Goal: Obtain resource: Download file/media

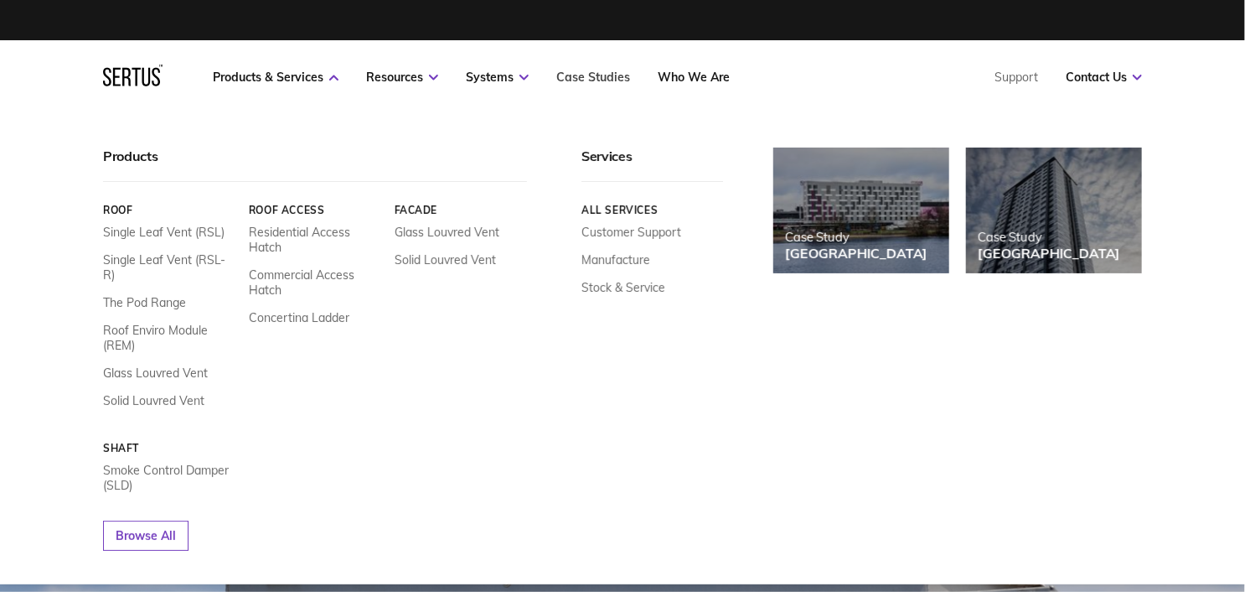
click at [603, 79] on link "Case Studies" at bounding box center [593, 77] width 74 height 15
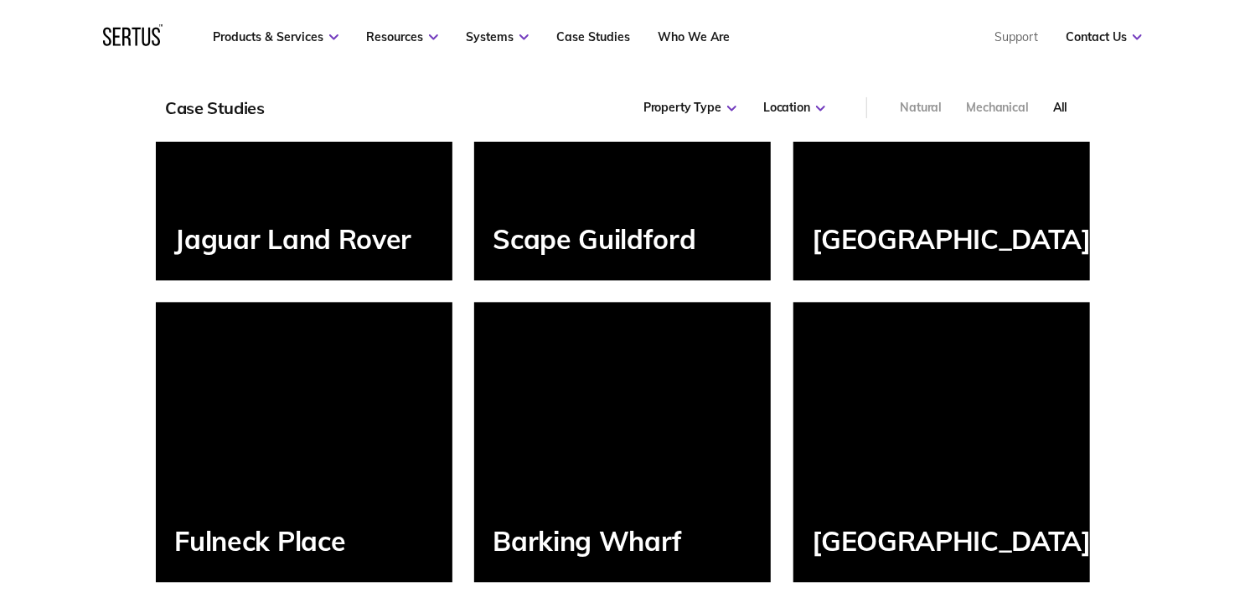
scroll to position [1437, 0]
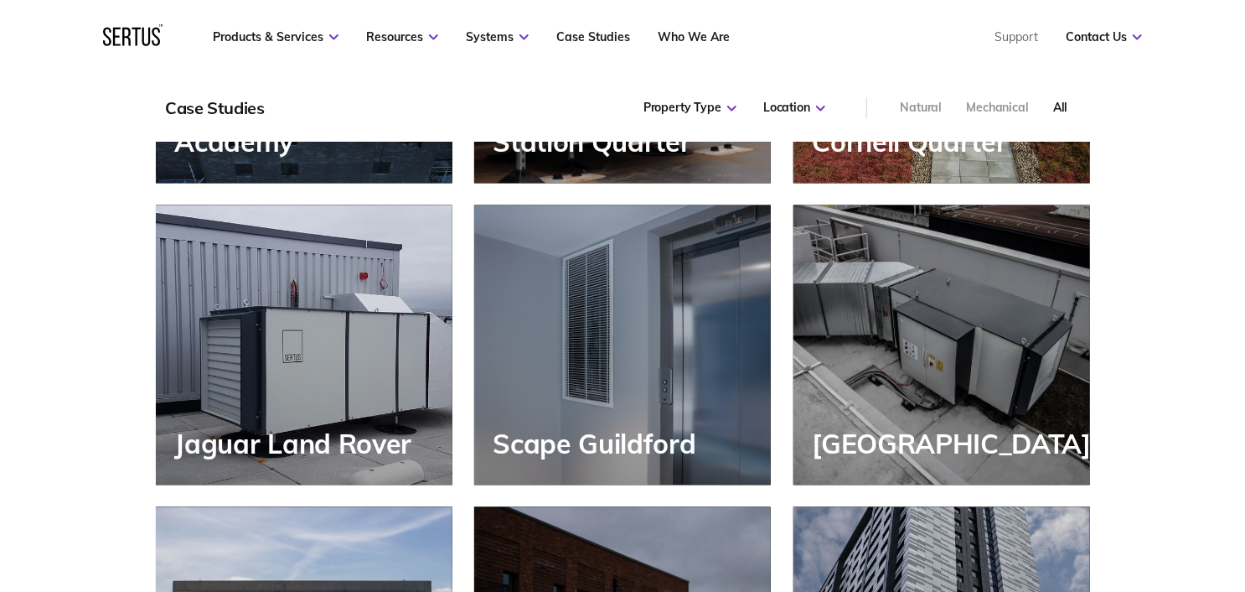
click at [71, 225] on div "Featured Projects How we made it simple. [GEOGRAPHIC_DATA] Dagenham Flats All P…" at bounding box center [622, 154] width 1245 height 1867
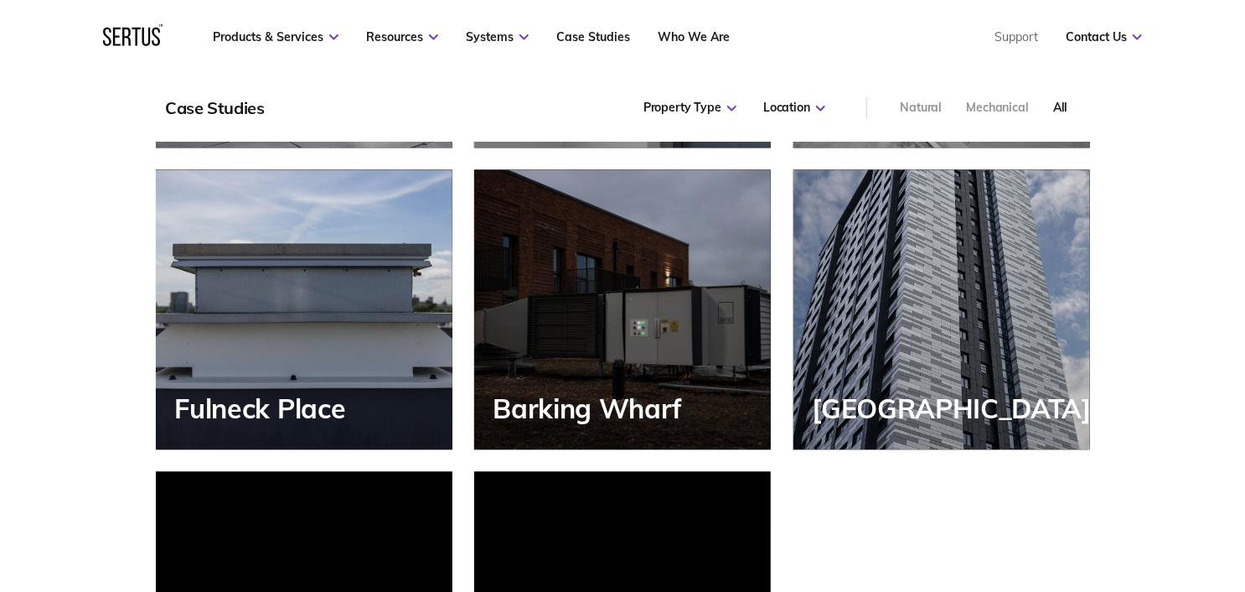
scroll to position [1813, 0]
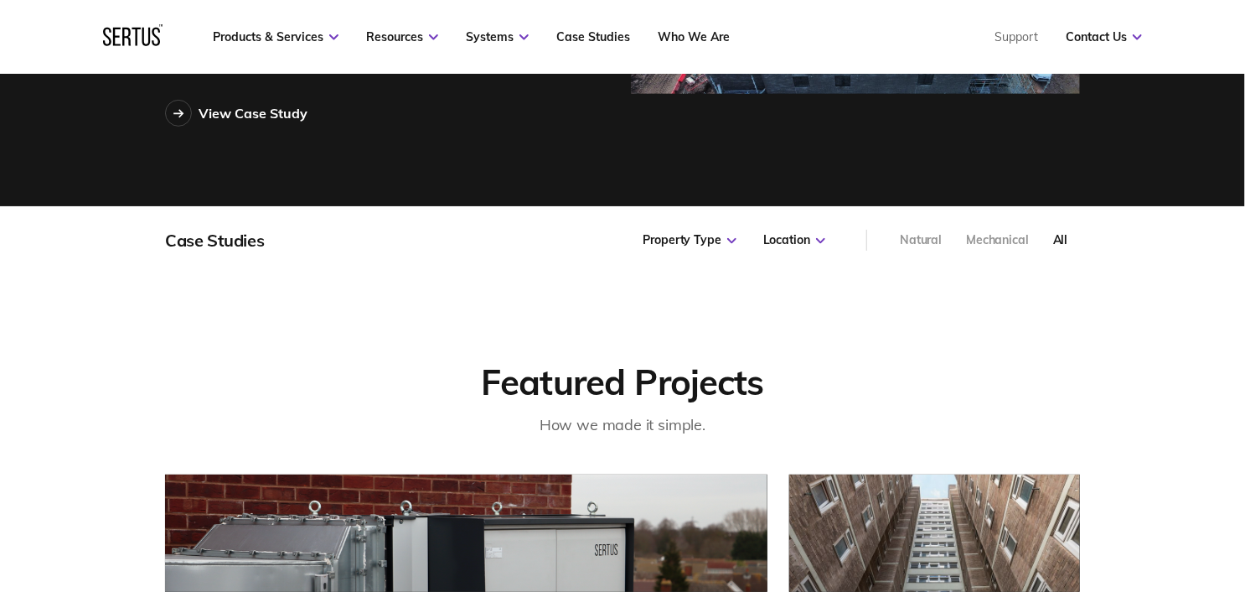
scroll to position [385, 0]
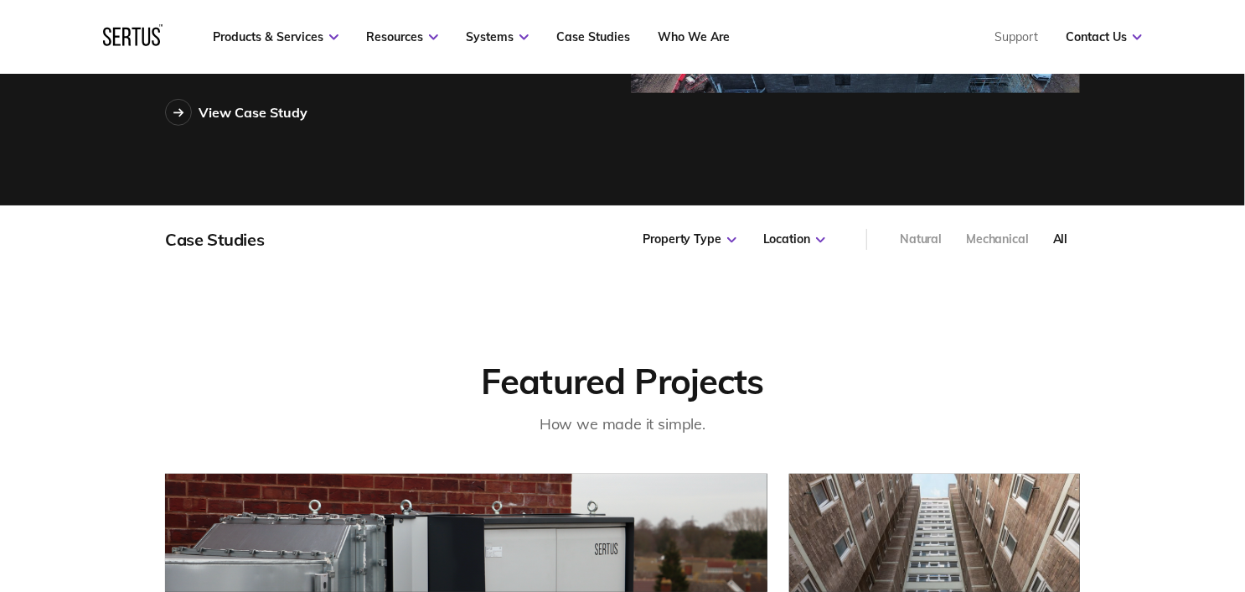
click at [1015, 238] on div "Mechanical" at bounding box center [997, 239] width 63 height 17
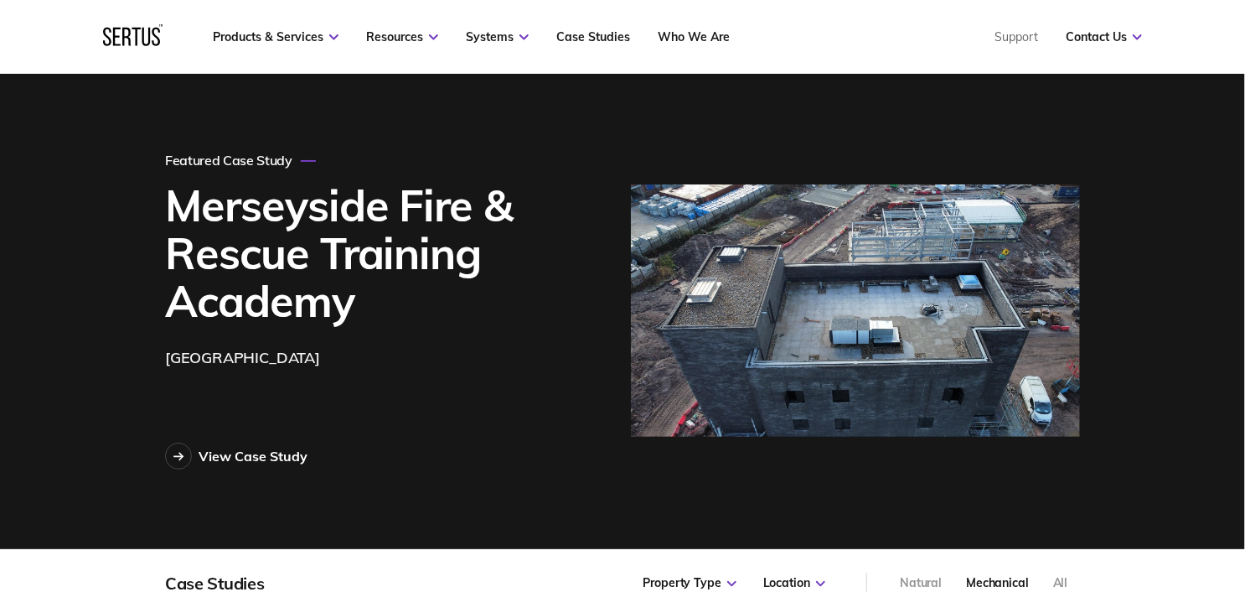
scroll to position [0, 0]
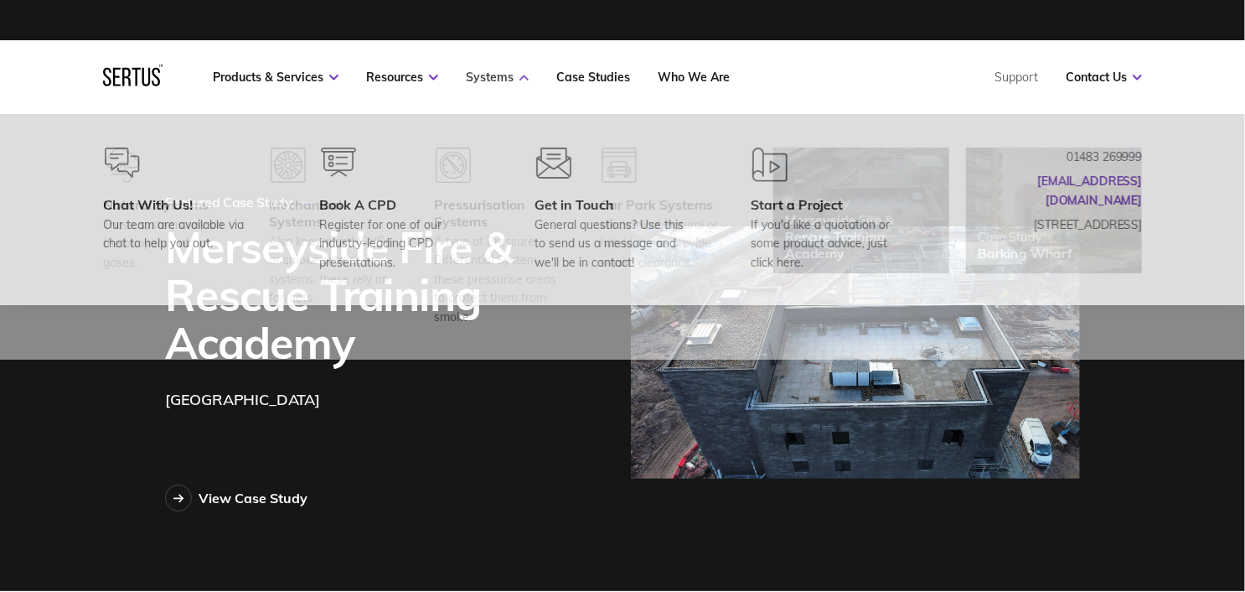
click at [525, 75] on icon at bounding box center [524, 78] width 9 height 6
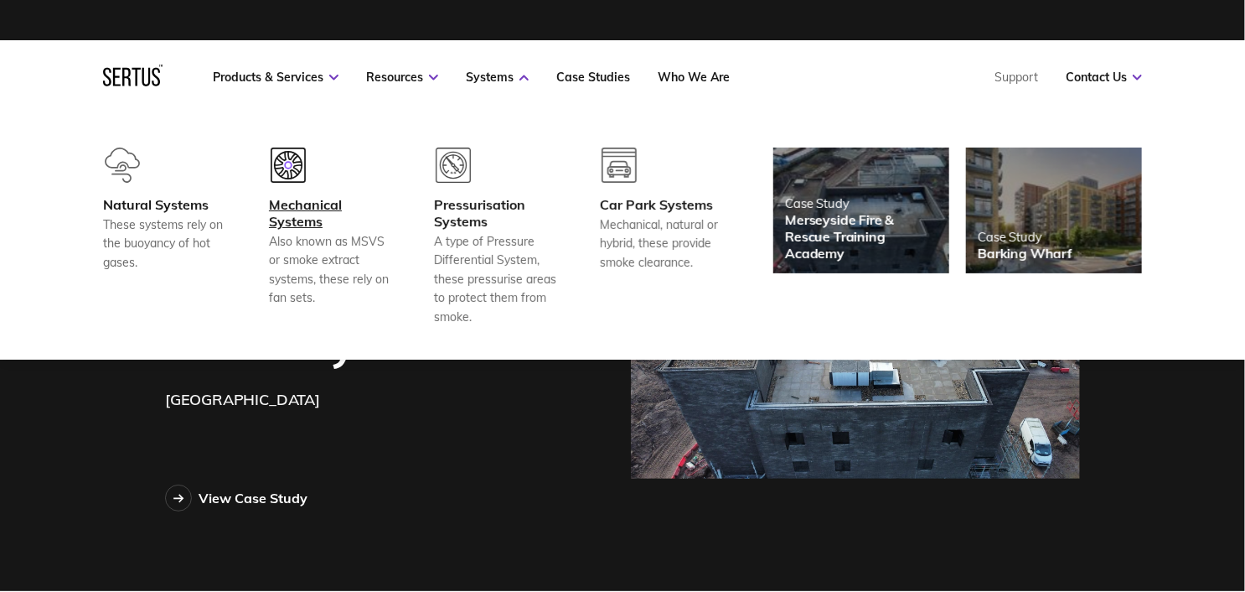
click at [301, 209] on div "Mechanical Systems" at bounding box center [331, 213] width 124 height 34
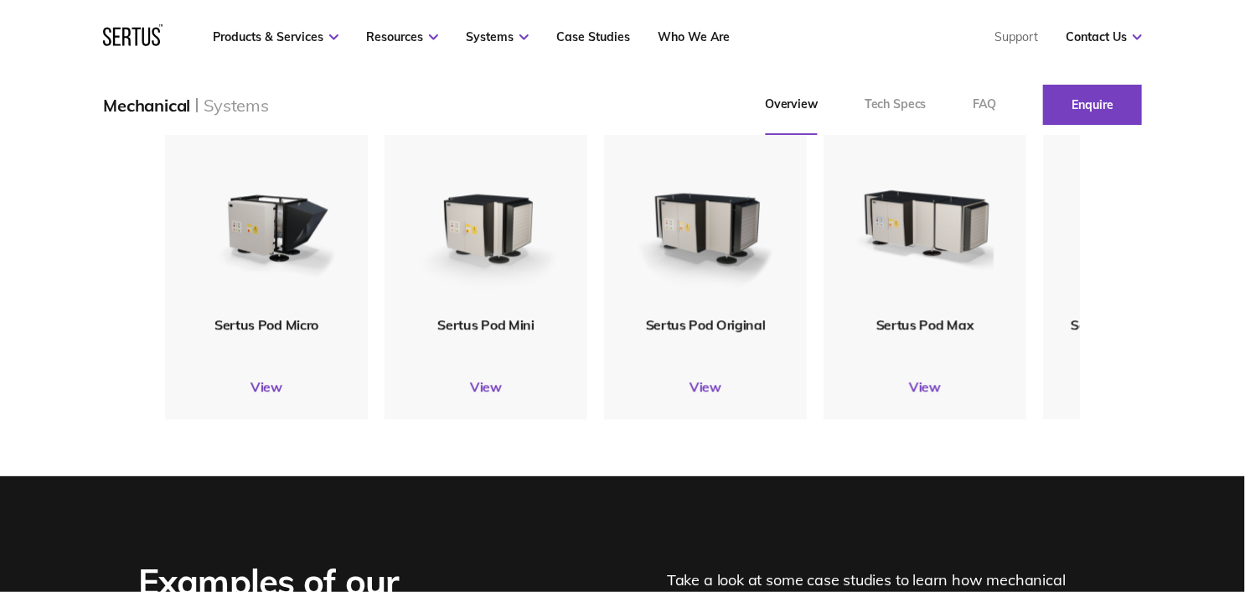
scroll to position [1946, 0]
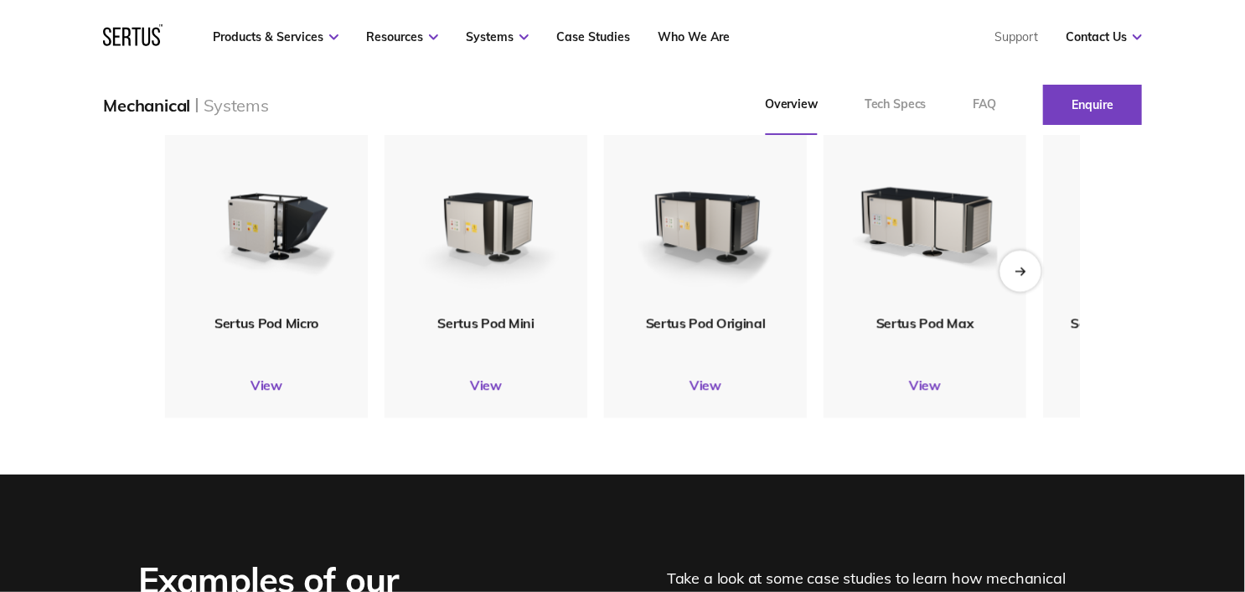
click at [1017, 266] on icon "Next slide" at bounding box center [1020, 270] width 11 height 9
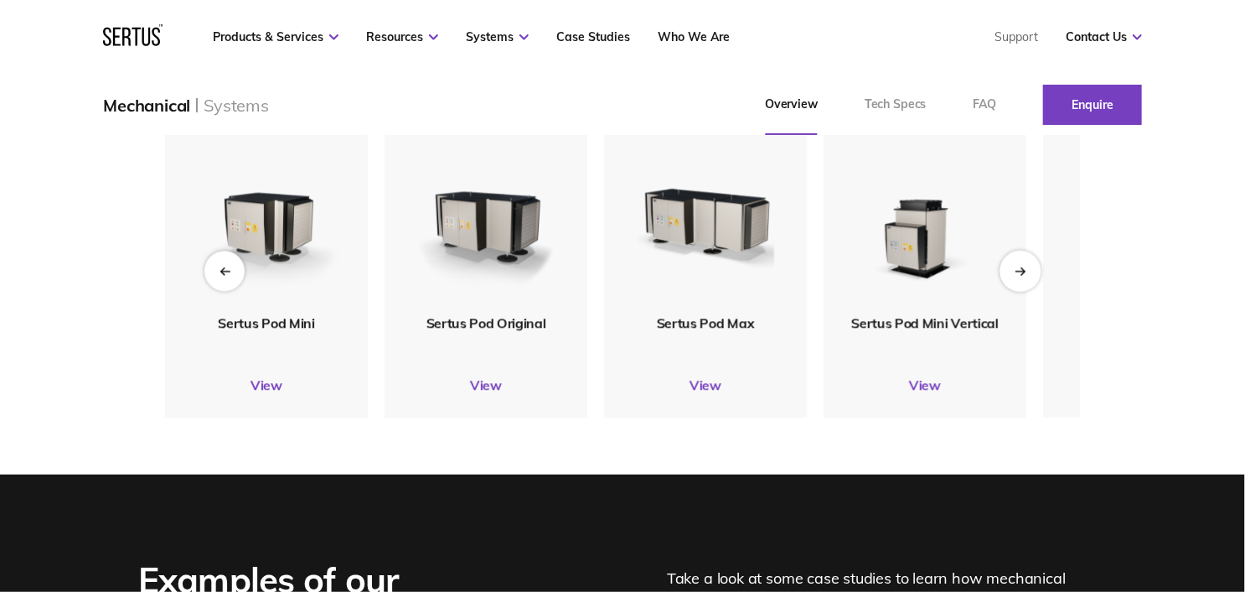
click at [1017, 266] on icon "Next slide" at bounding box center [1020, 270] width 11 height 9
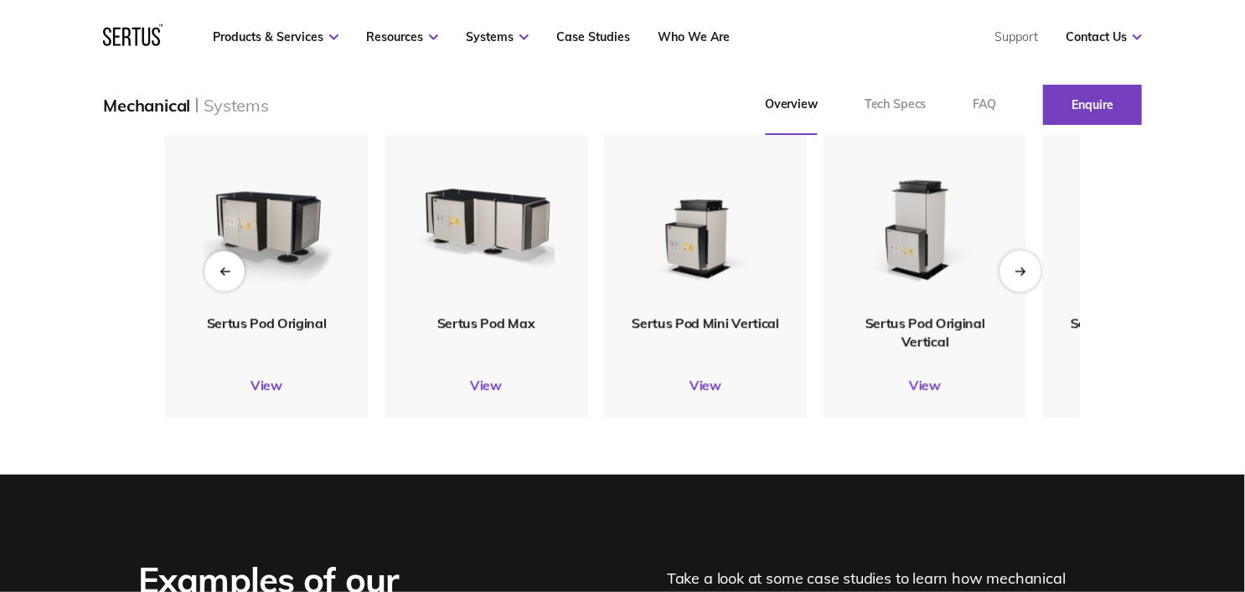
click at [1017, 266] on icon "Next slide" at bounding box center [1020, 270] width 11 height 9
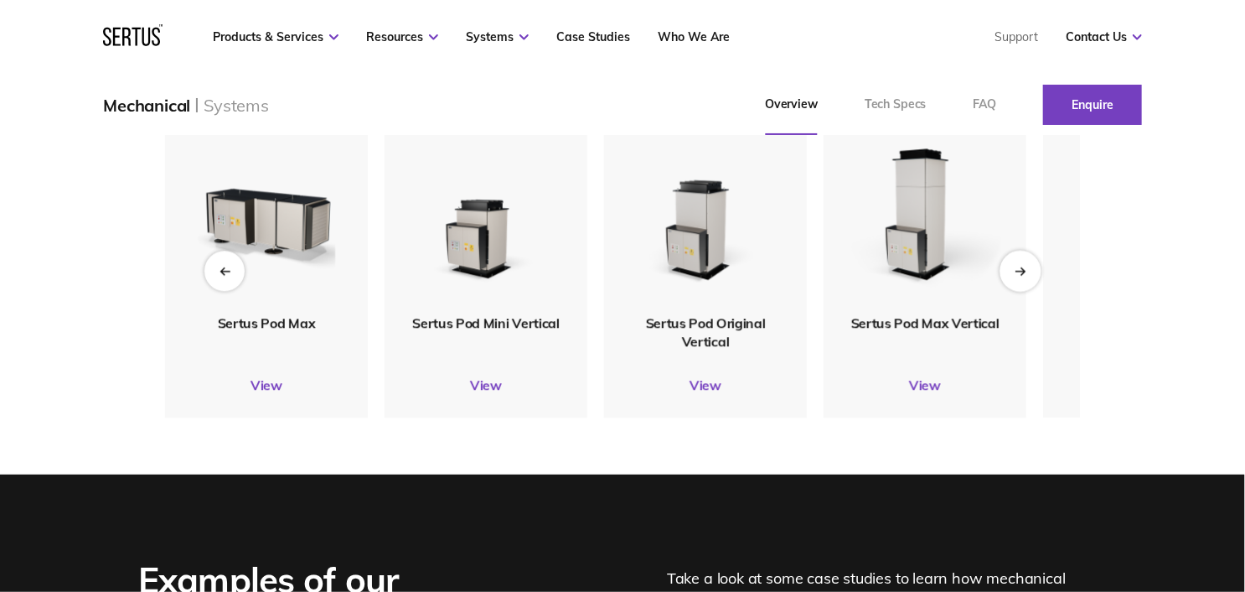
click at [1017, 266] on icon "Next slide" at bounding box center [1020, 270] width 11 height 9
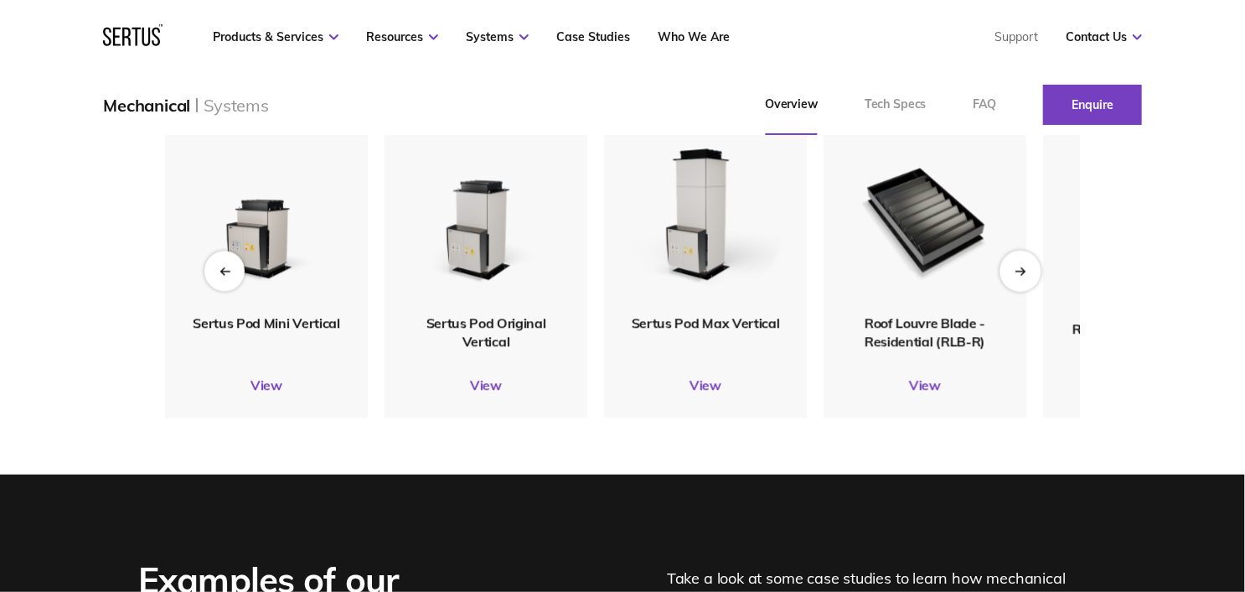
click at [1017, 266] on icon "Next slide" at bounding box center [1020, 270] width 11 height 9
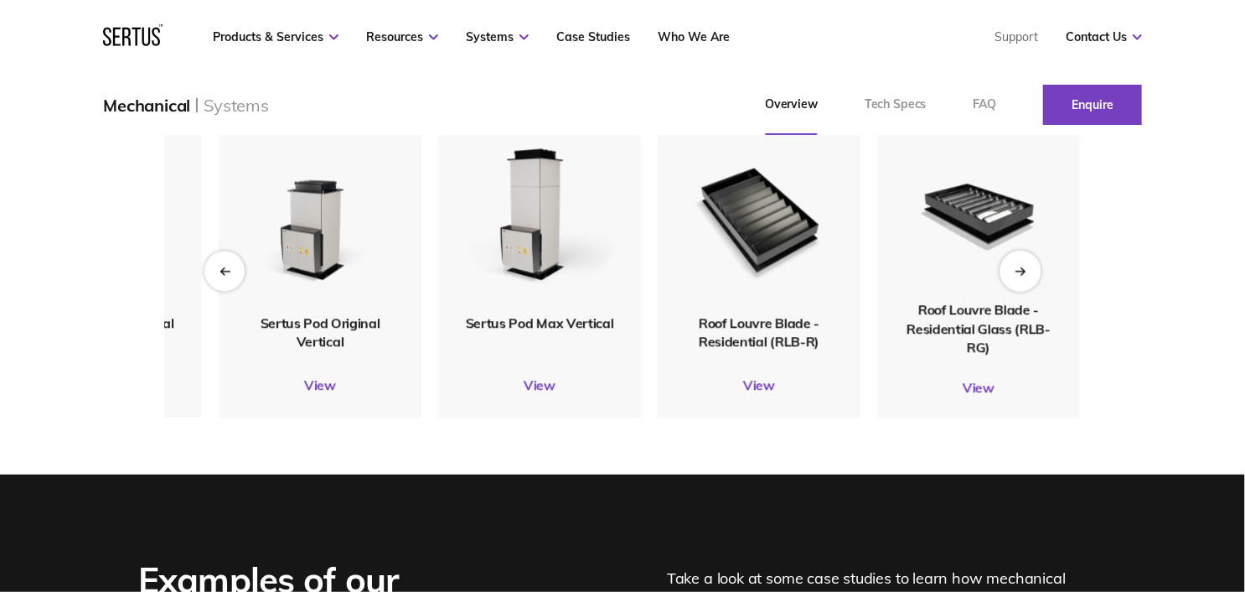
click at [1017, 266] on icon "Next slide" at bounding box center [1020, 270] width 11 height 9
click at [969, 202] on img at bounding box center [978, 212] width 163 height 180
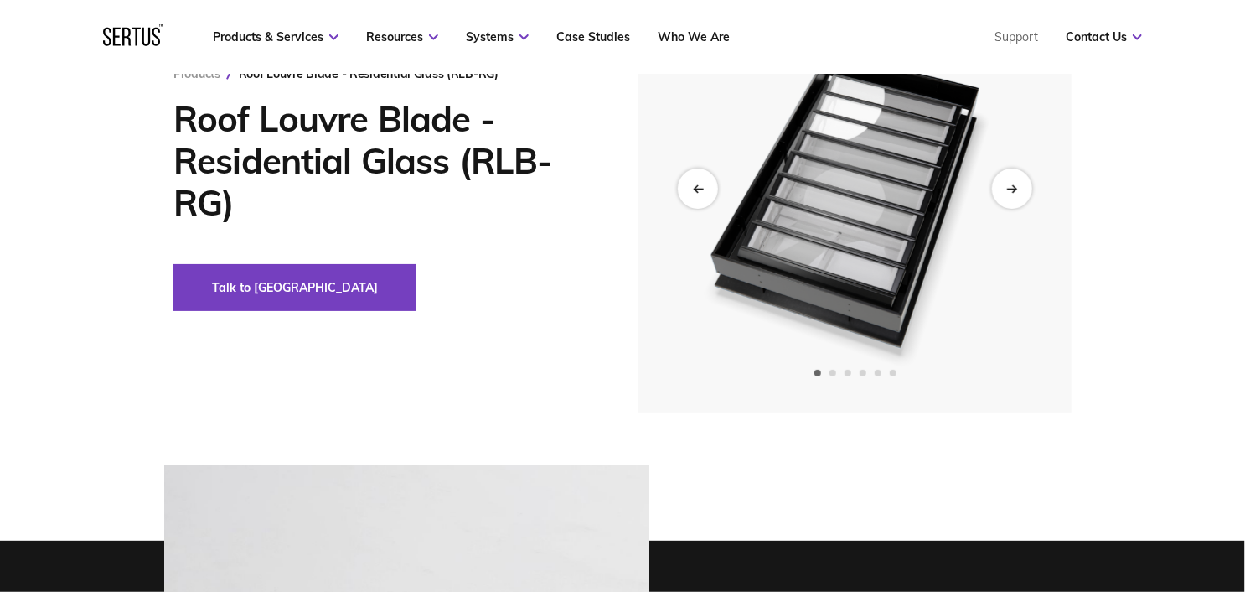
scroll to position [174, 0]
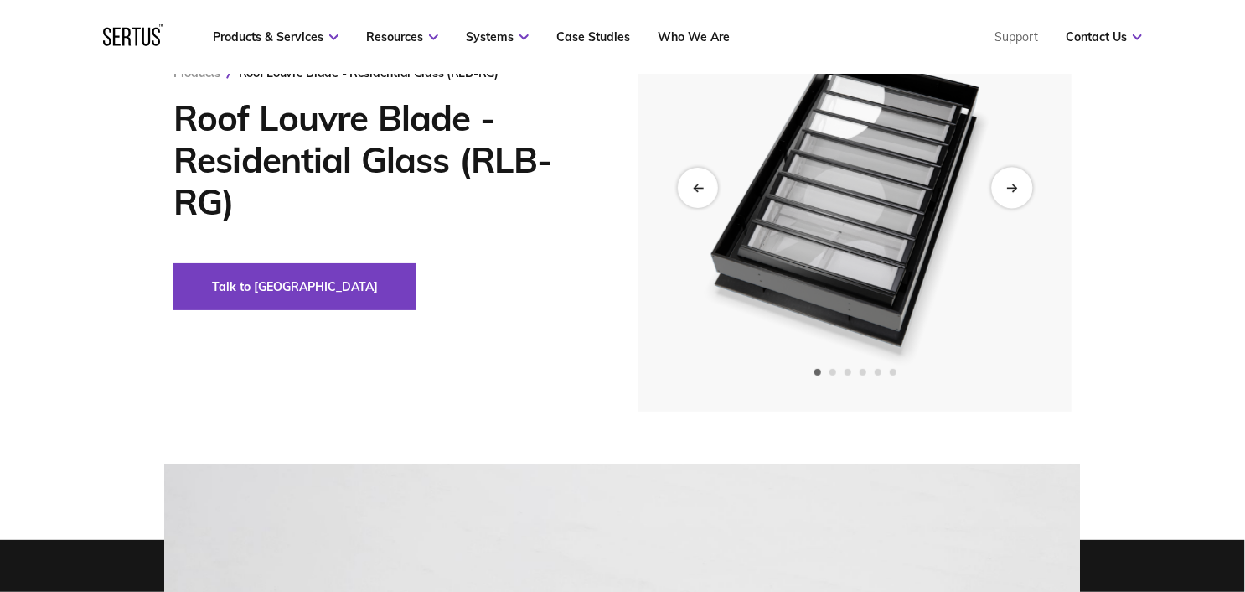
click at [1016, 188] on icon "Next slide" at bounding box center [1011, 188] width 9 height 0
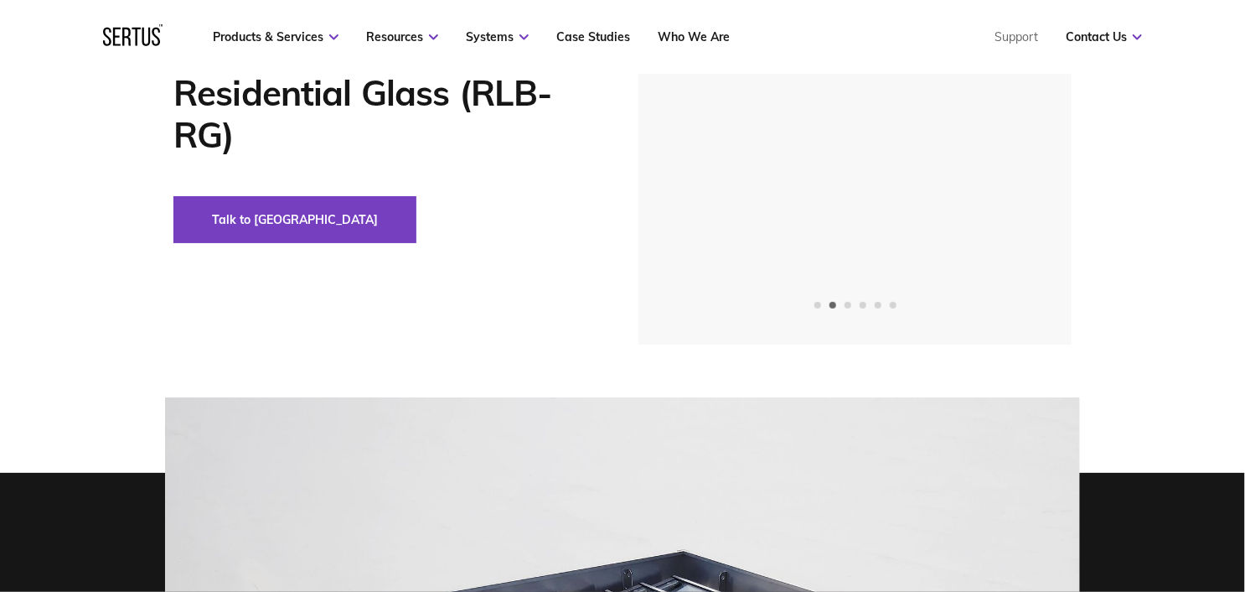
scroll to position [0, 0]
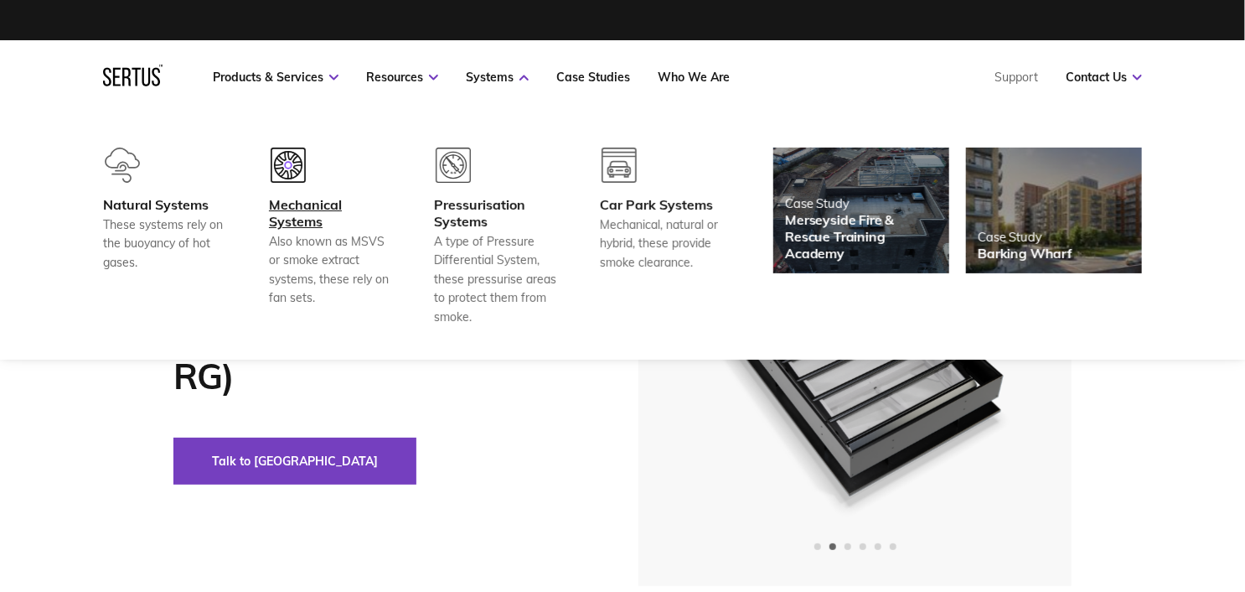
click at [303, 215] on div "Mechanical Systems" at bounding box center [331, 213] width 124 height 34
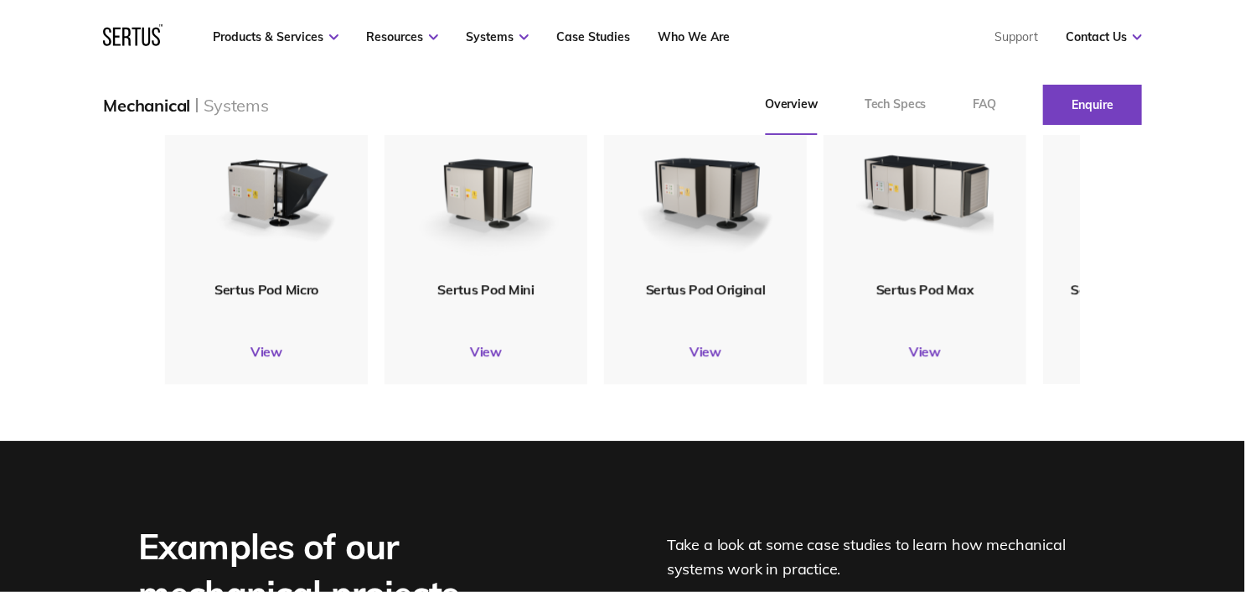
scroll to position [1897, 0]
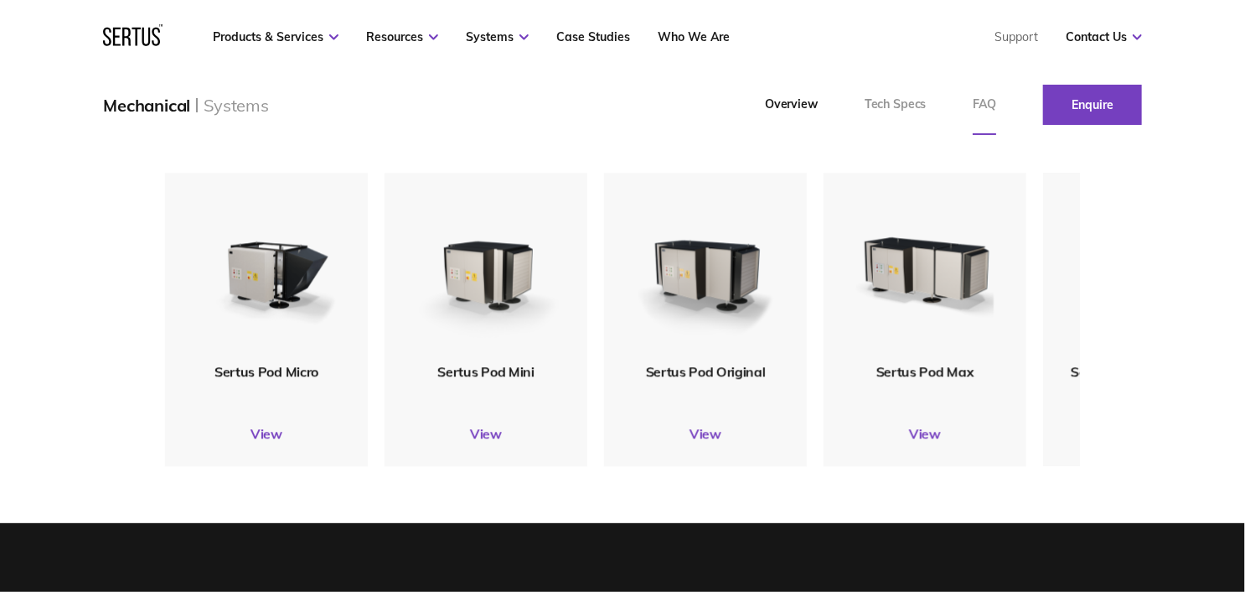
click at [981, 102] on link "FAQ" at bounding box center [985, 105] width 70 height 60
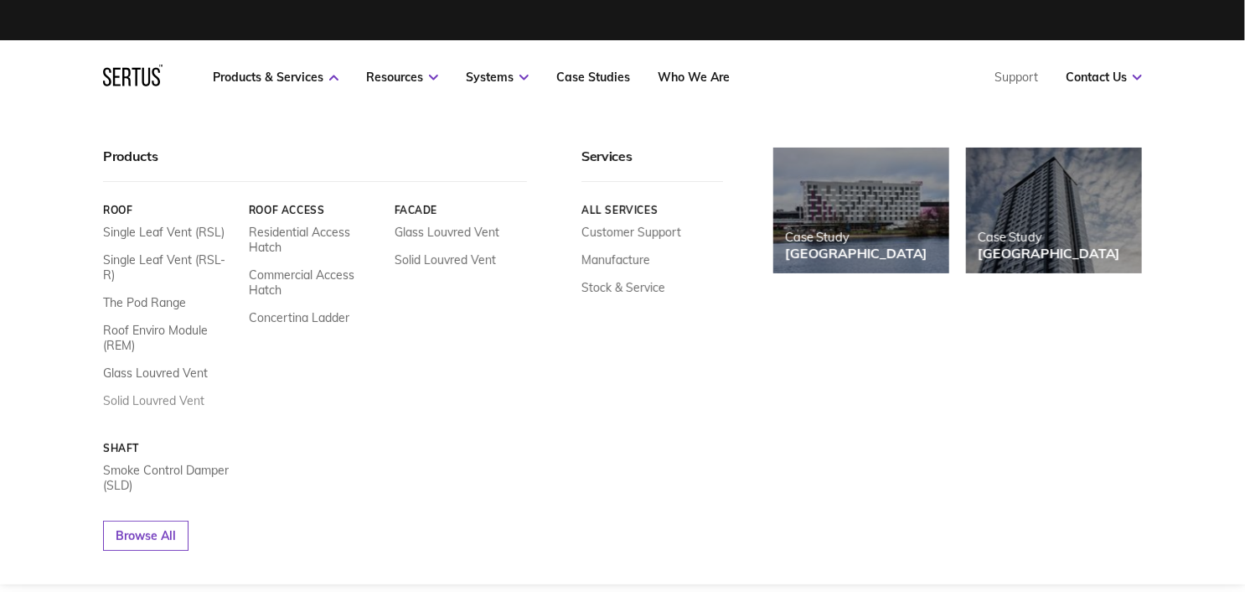
click at [184, 393] on link "Solid Louvred Vent" at bounding box center [153, 400] width 101 height 15
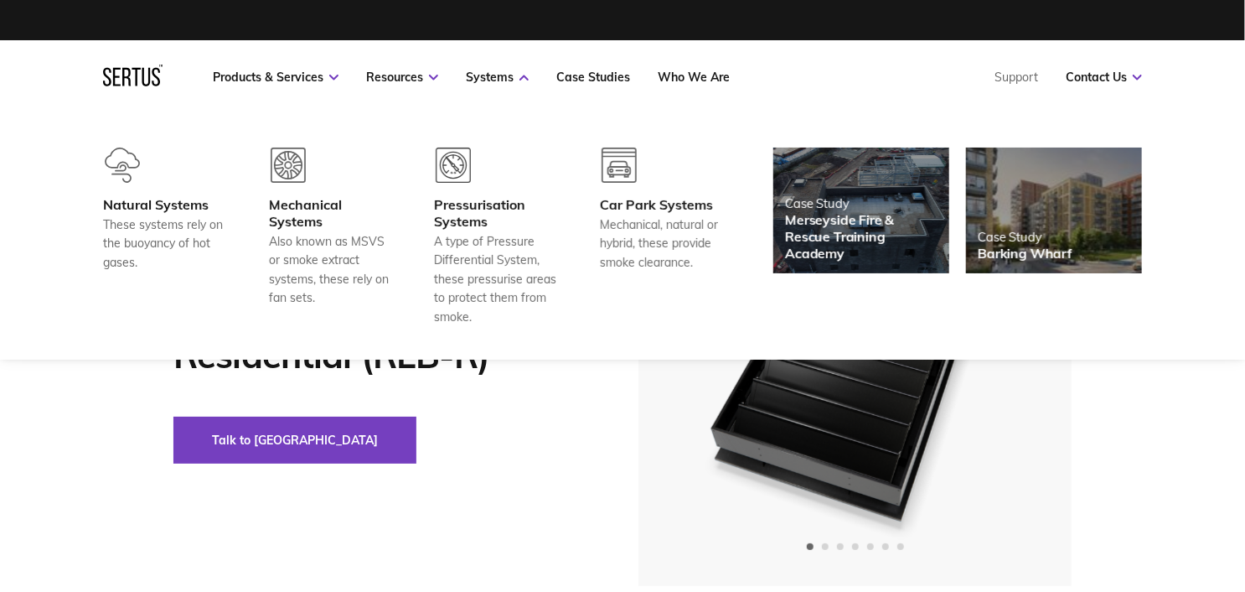
click at [1057, 195] on img at bounding box center [1055, 211] width 194 height 138
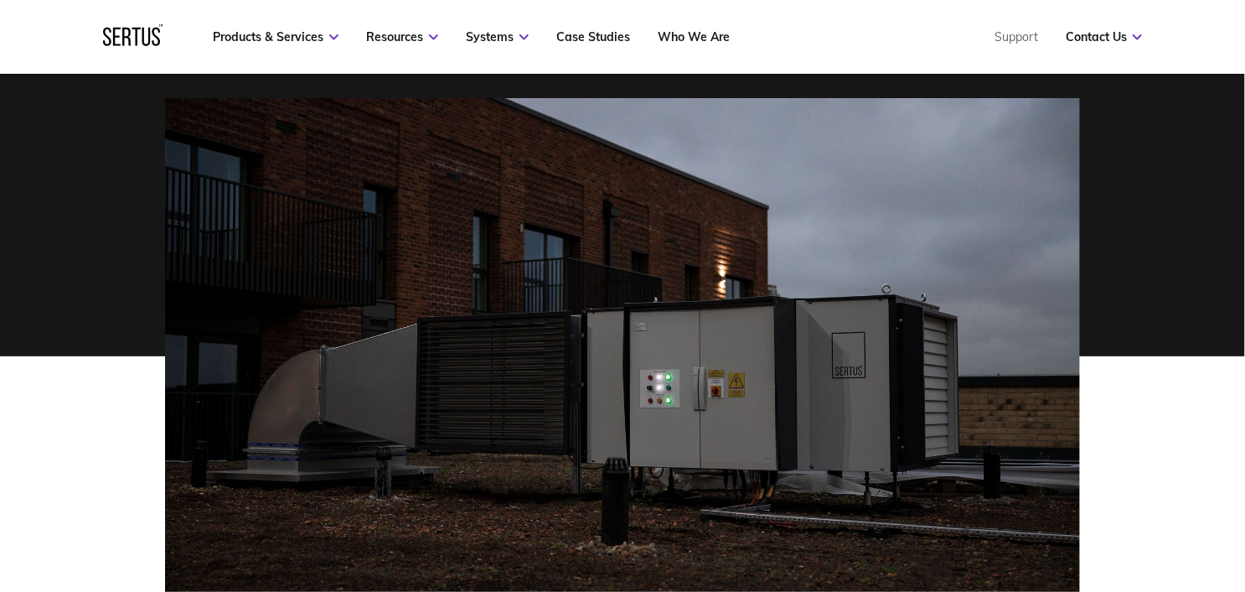
click at [857, 272] on img at bounding box center [622, 349] width 915 height 502
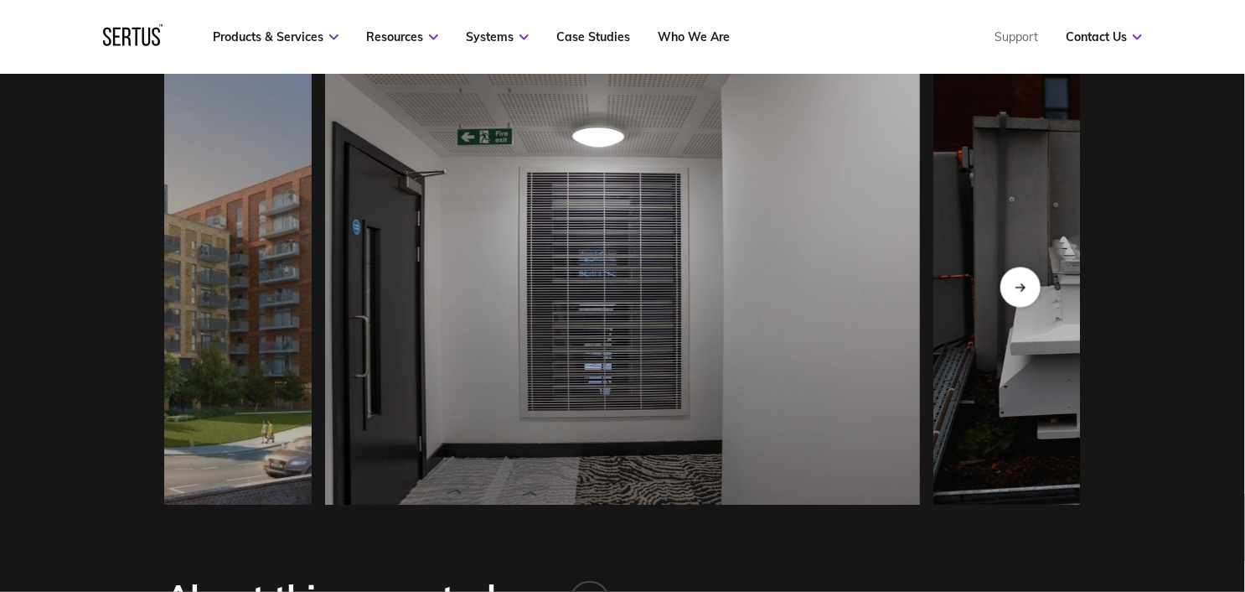
scroll to position [1465, 0]
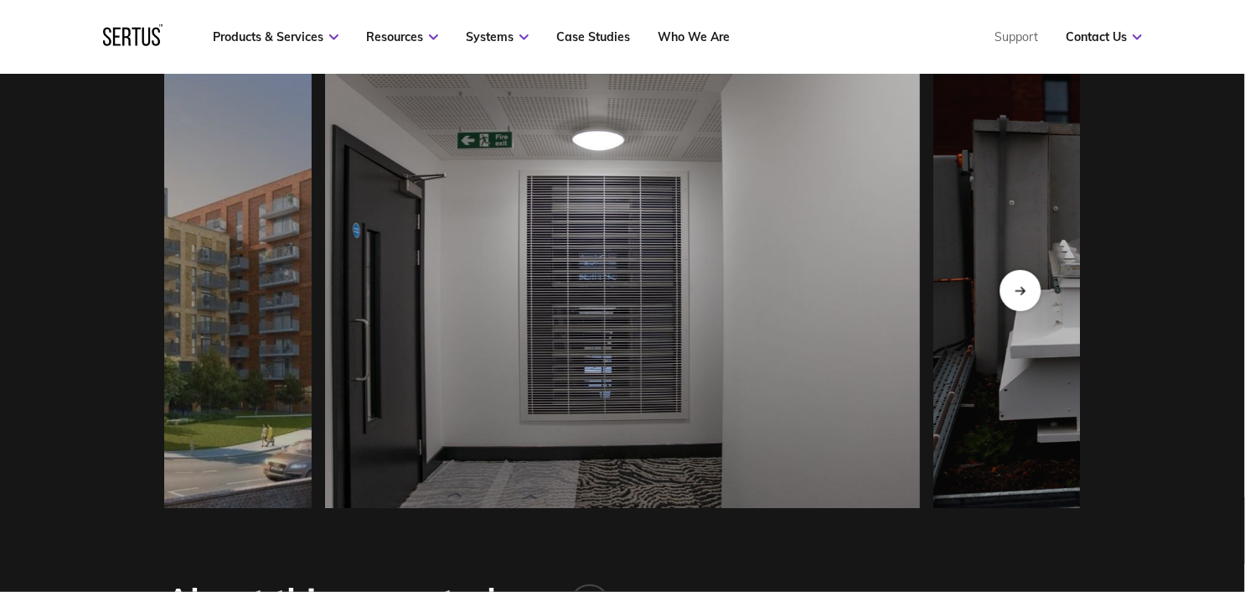
click at [1016, 296] on icon "Next slide" at bounding box center [1020, 291] width 11 height 9
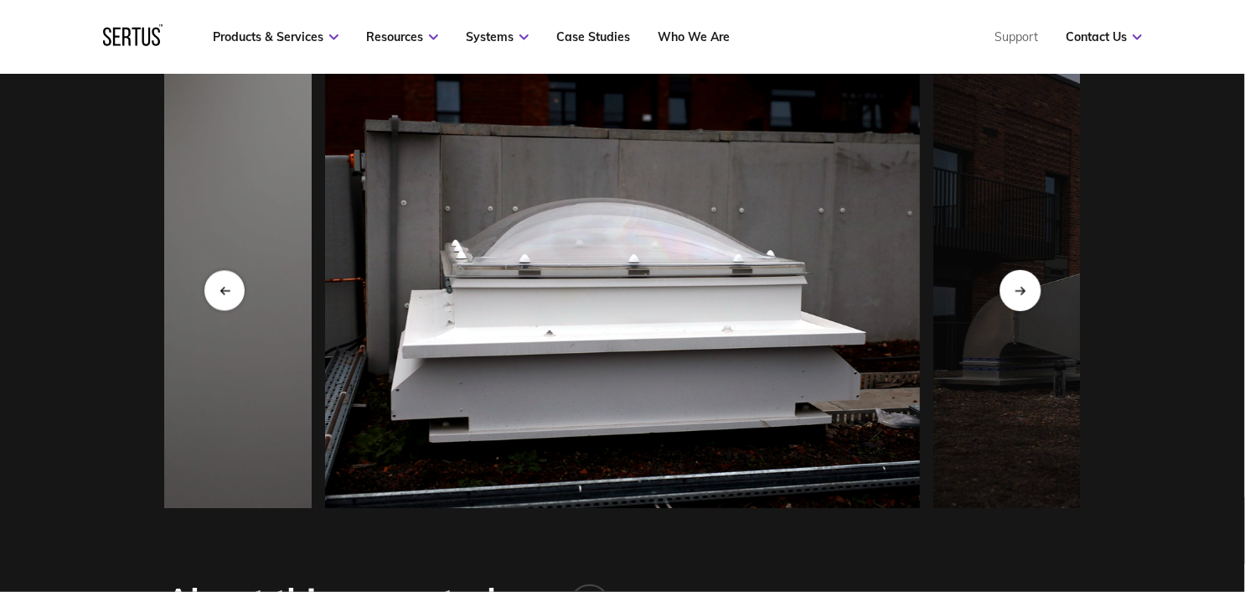
click at [1016, 296] on icon "Next slide" at bounding box center [1020, 291] width 11 height 9
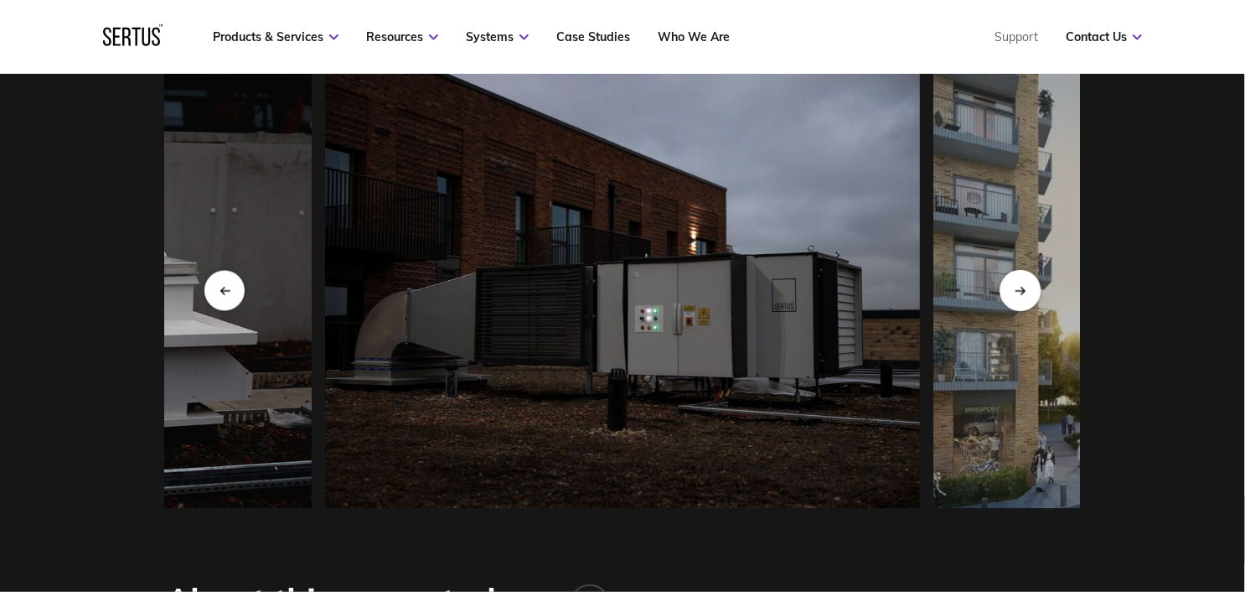
click at [1016, 296] on icon "Next slide" at bounding box center [1020, 291] width 11 height 9
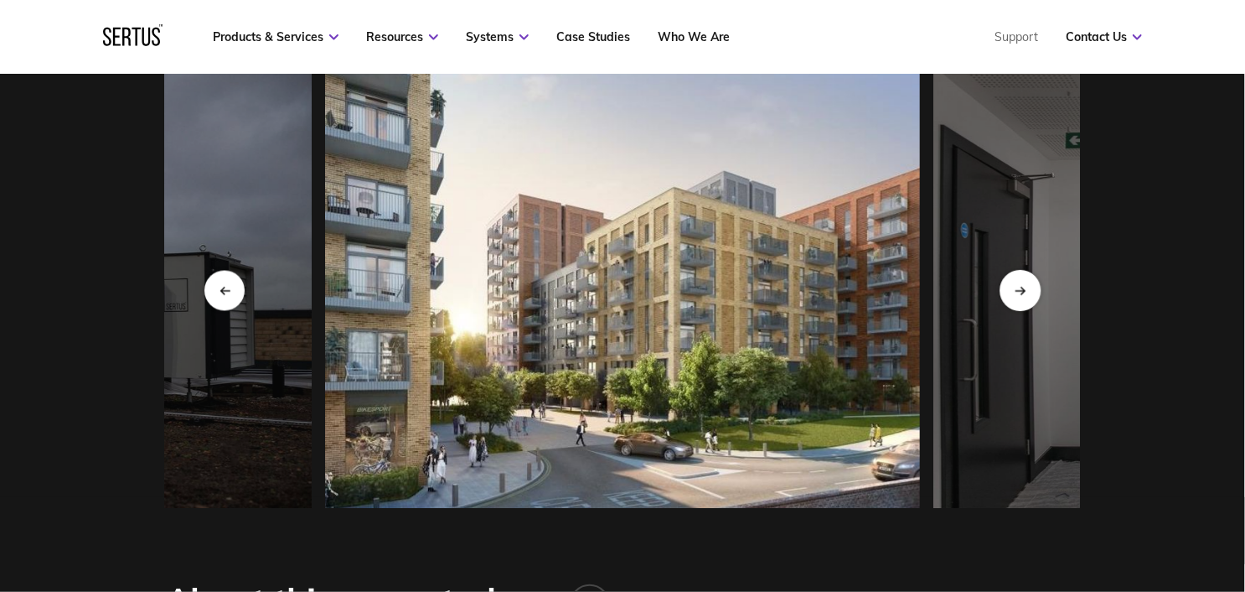
click at [1016, 296] on icon "Next slide" at bounding box center [1020, 291] width 11 height 9
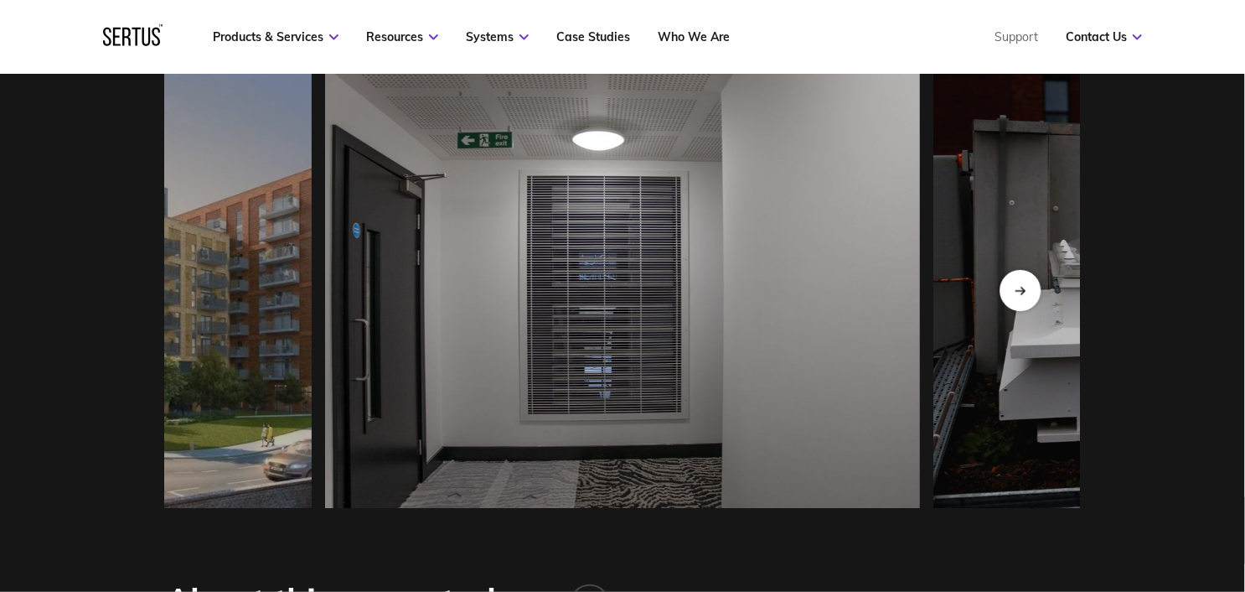
click at [1016, 296] on icon "Next slide" at bounding box center [1020, 291] width 11 height 9
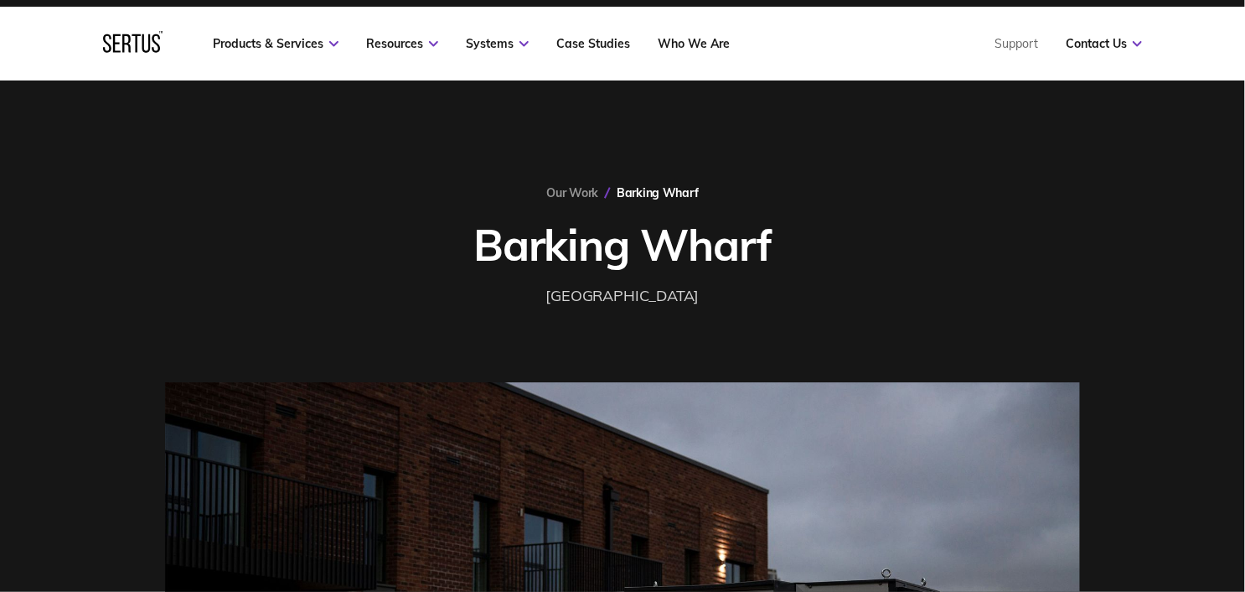
scroll to position [0, 0]
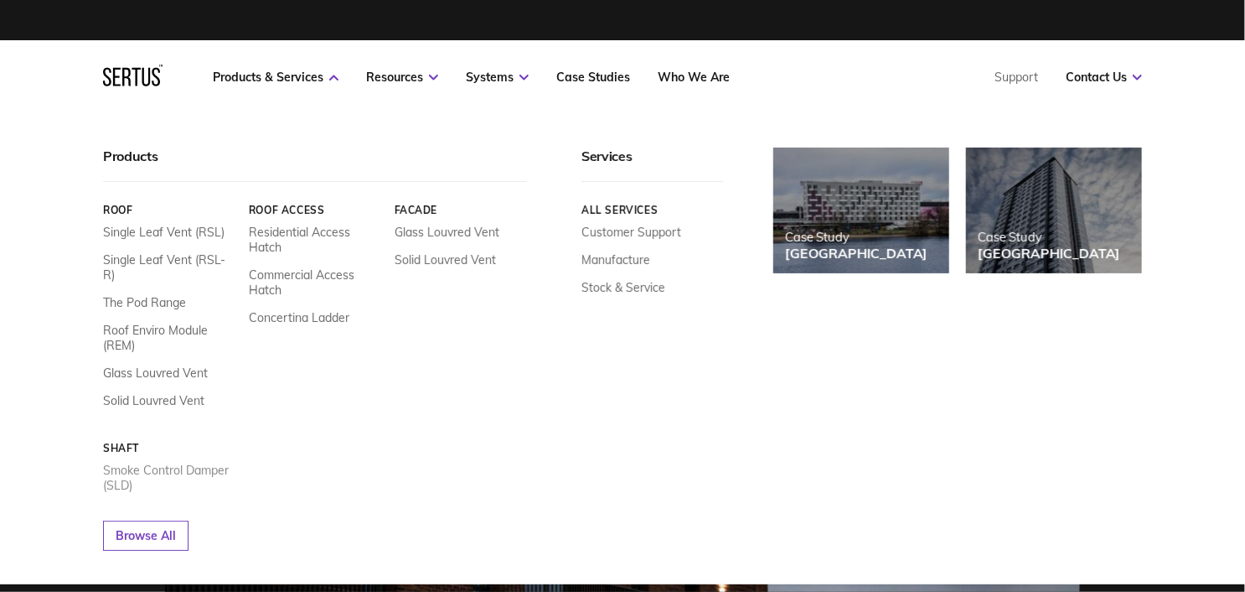
click at [200, 463] on link "Smoke Control Damper (SLD)" at bounding box center [169, 478] width 133 height 30
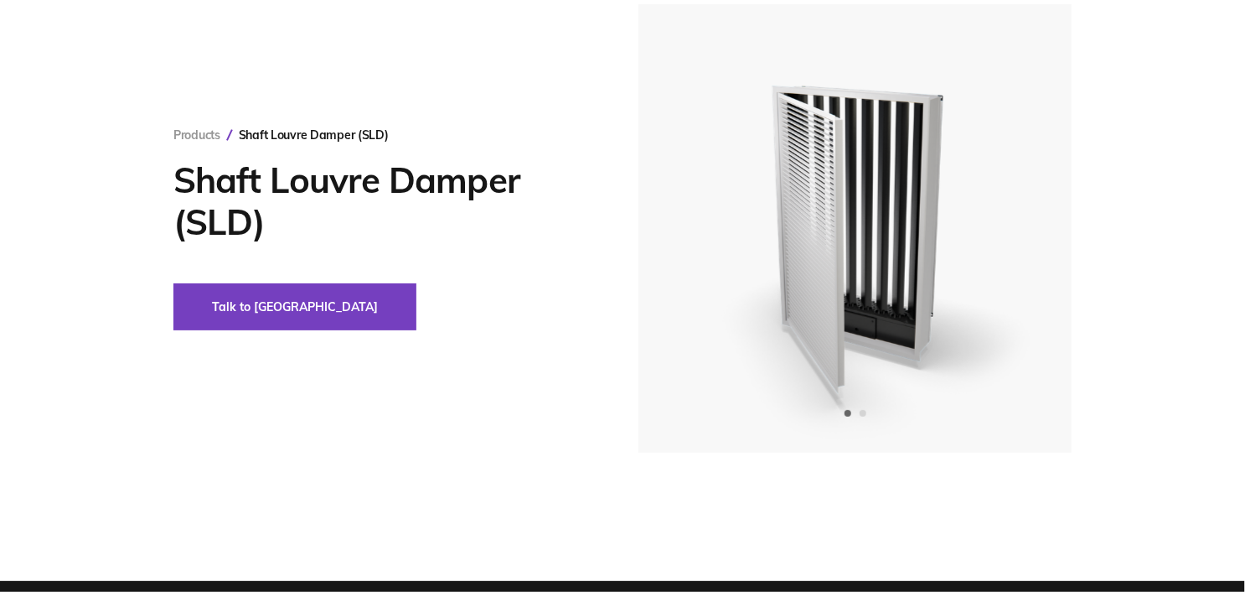
scroll to position [139, 0]
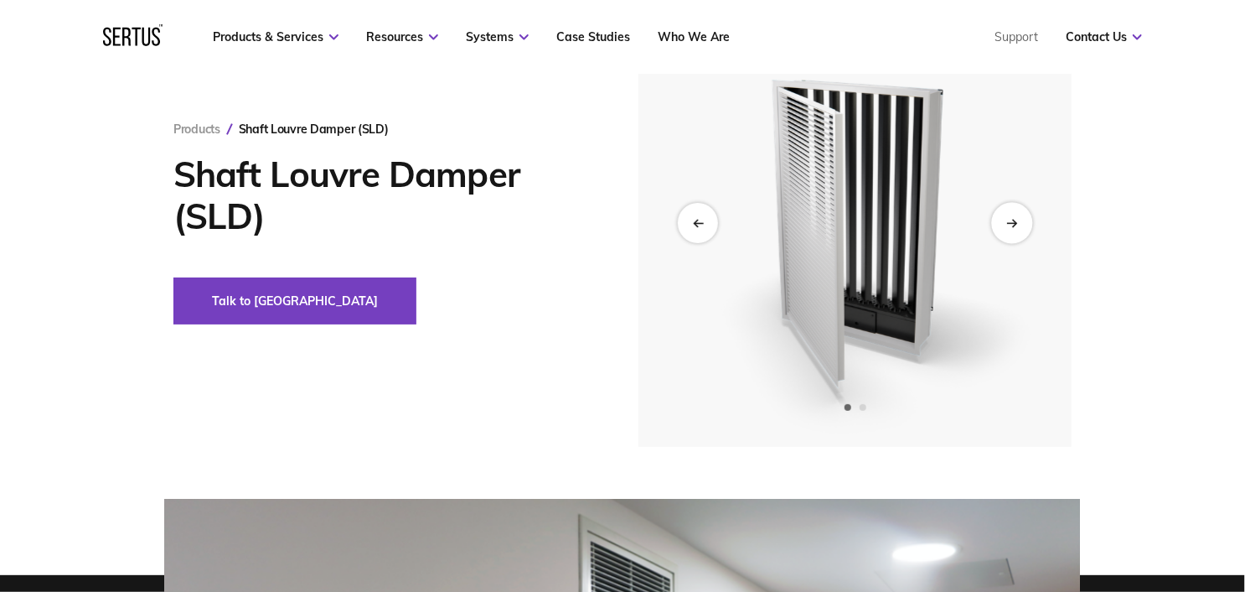
click at [1016, 224] on icon "Next slide" at bounding box center [1011, 222] width 11 height 9
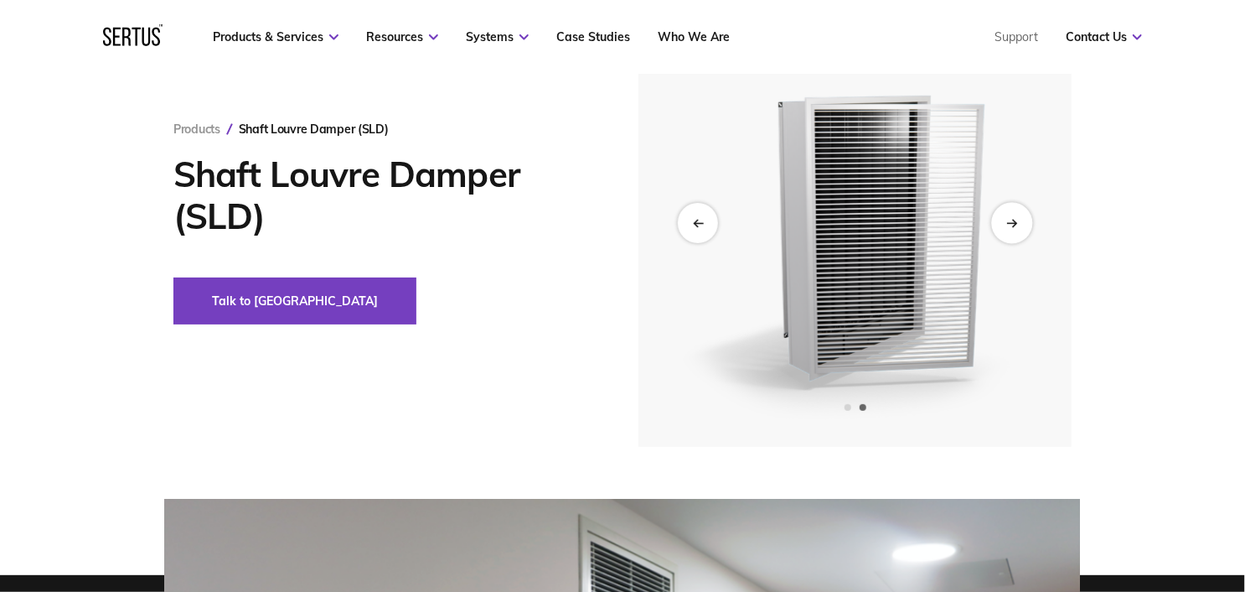
click at [1016, 224] on icon "Next slide" at bounding box center [1011, 222] width 11 height 9
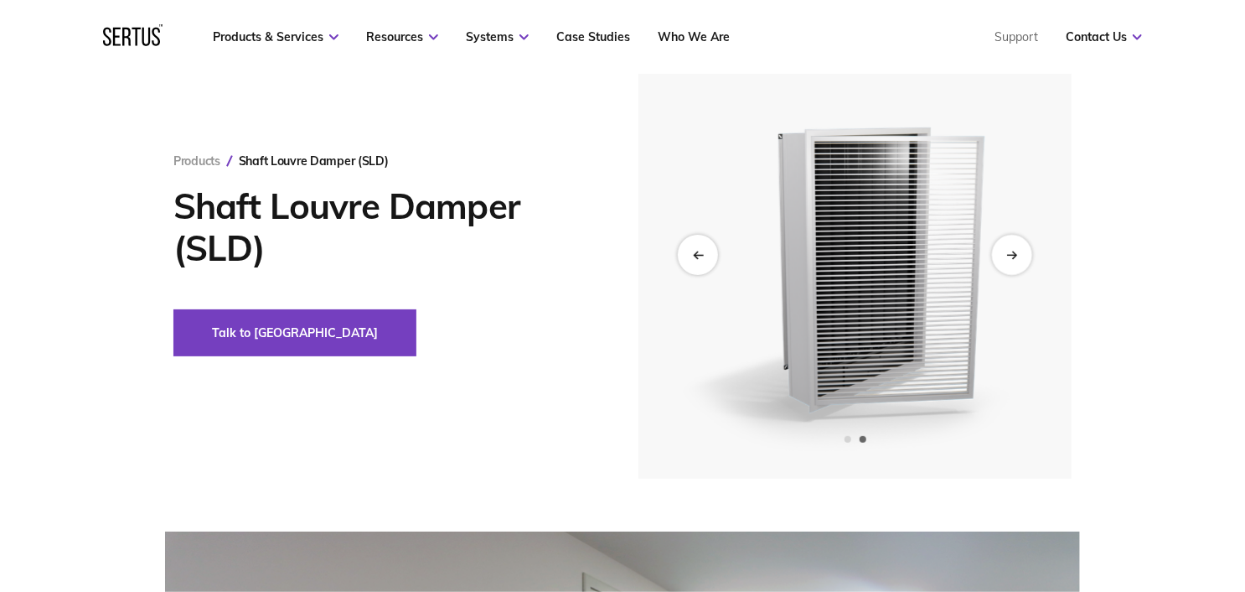
scroll to position [106, 0]
click at [688, 245] on div "Previous slide" at bounding box center [697, 255] width 41 height 41
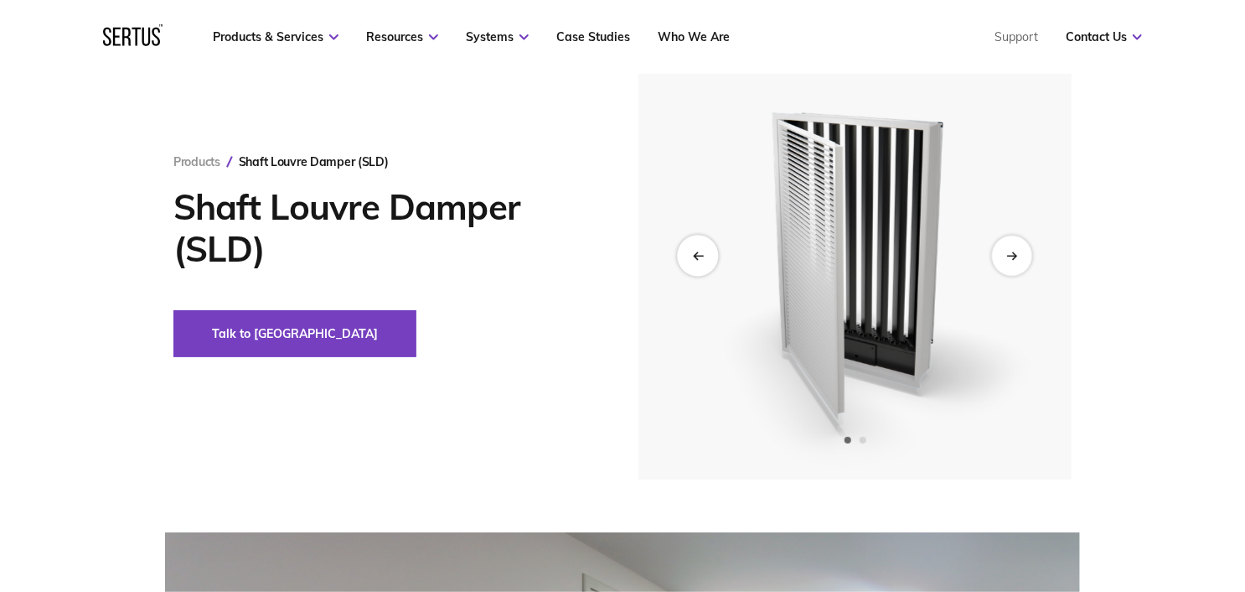
click at [688, 245] on div "Previous slide" at bounding box center [697, 255] width 41 height 41
drag, startPoint x: 697, startPoint y: 255, endPoint x: 688, endPoint y: 245, distance: 13.6
click at [688, 245] on div "Previous slide" at bounding box center [697, 255] width 41 height 41
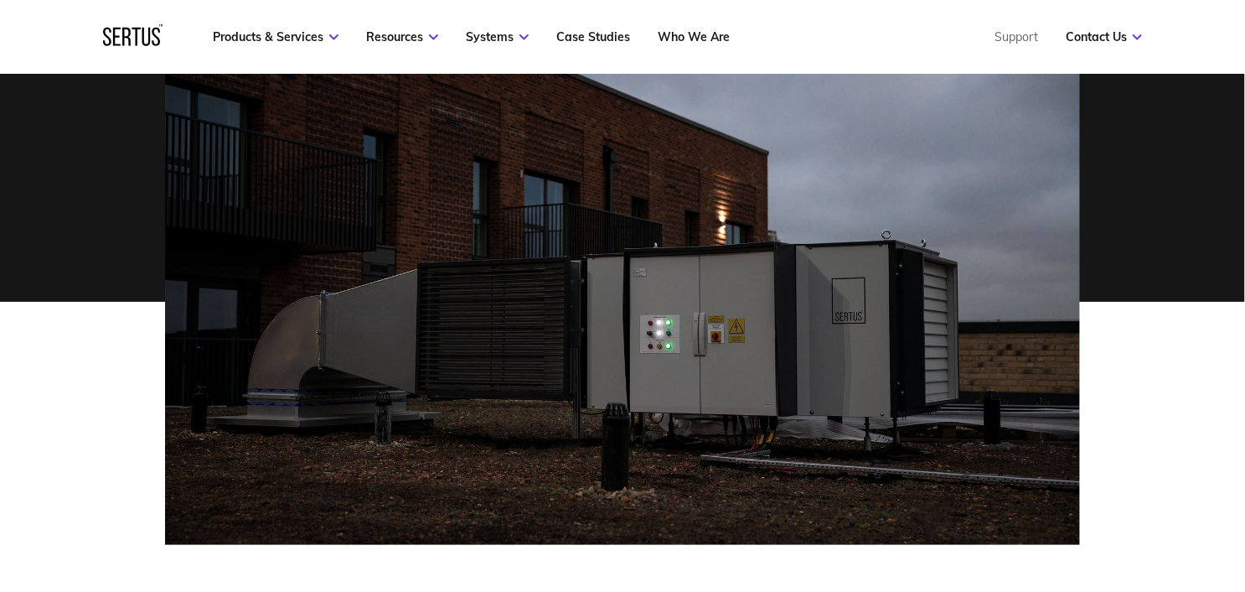
scroll to position [377, 0]
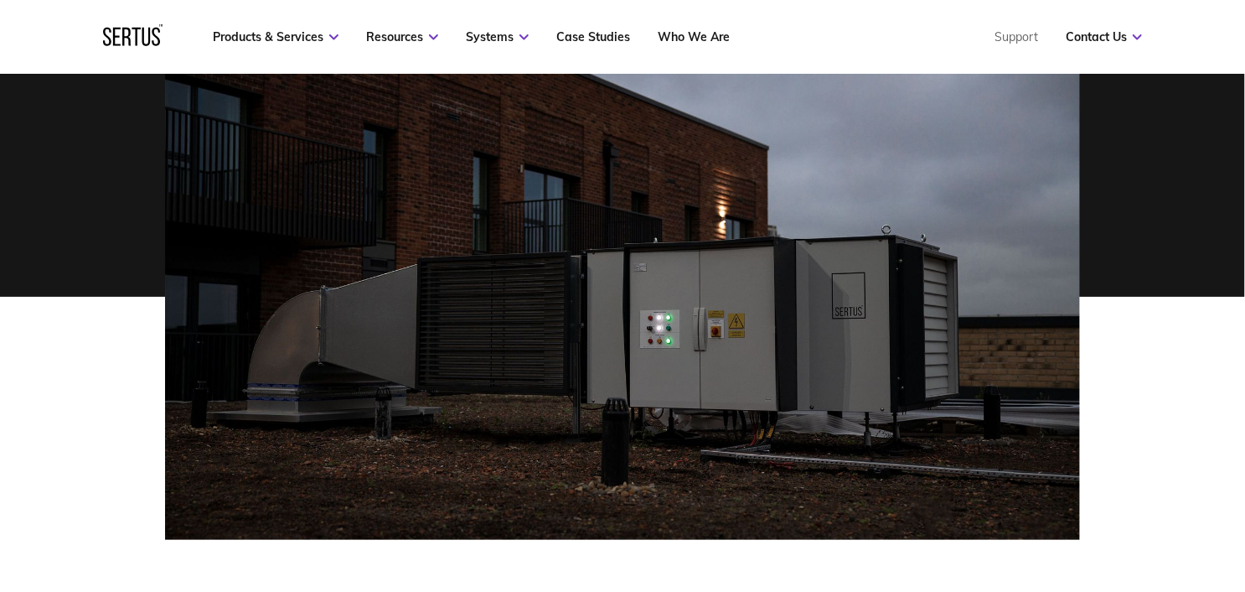
click at [191, 220] on img at bounding box center [622, 290] width 915 height 502
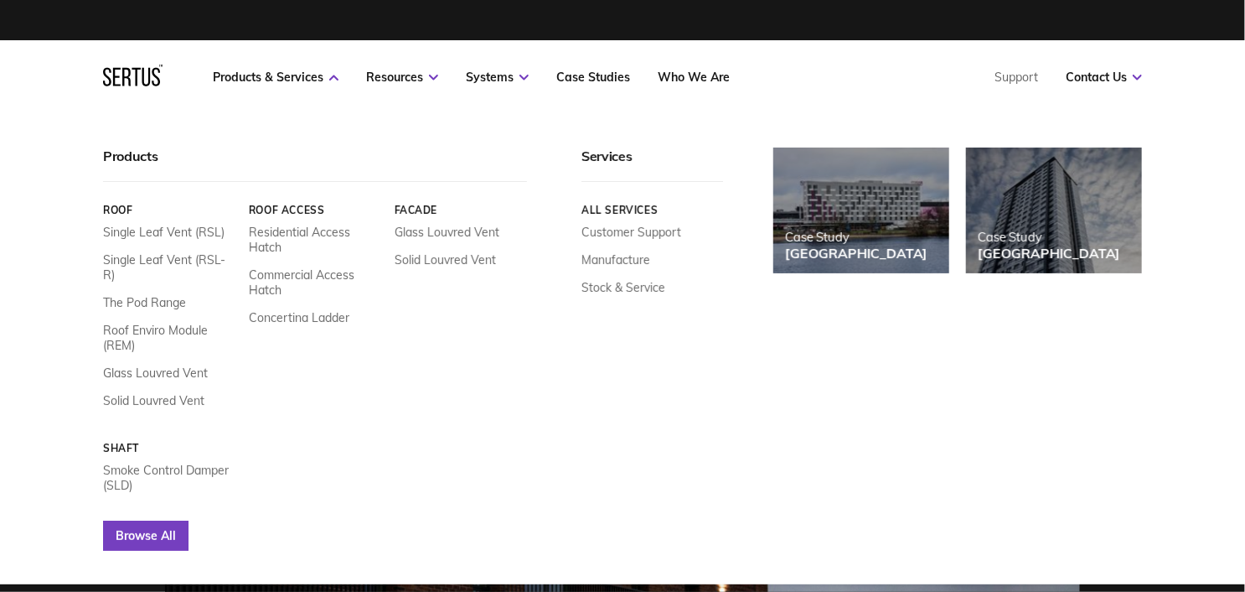
click at [160, 520] on link "Browse All" at bounding box center [145, 535] width 85 height 30
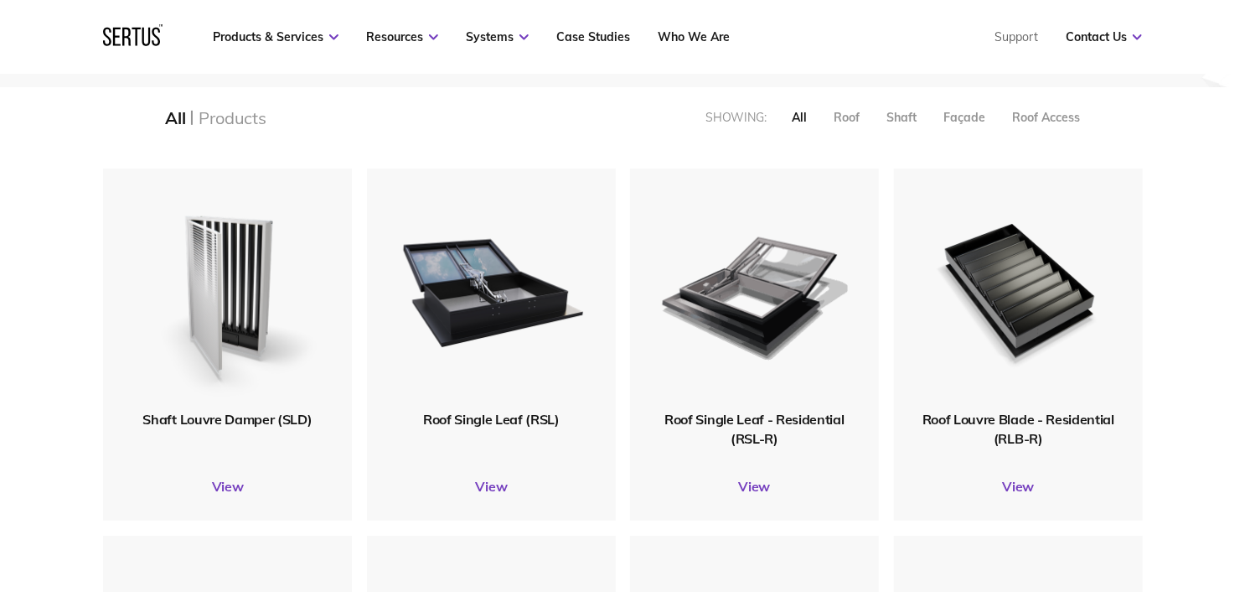
scroll to position [365, 0]
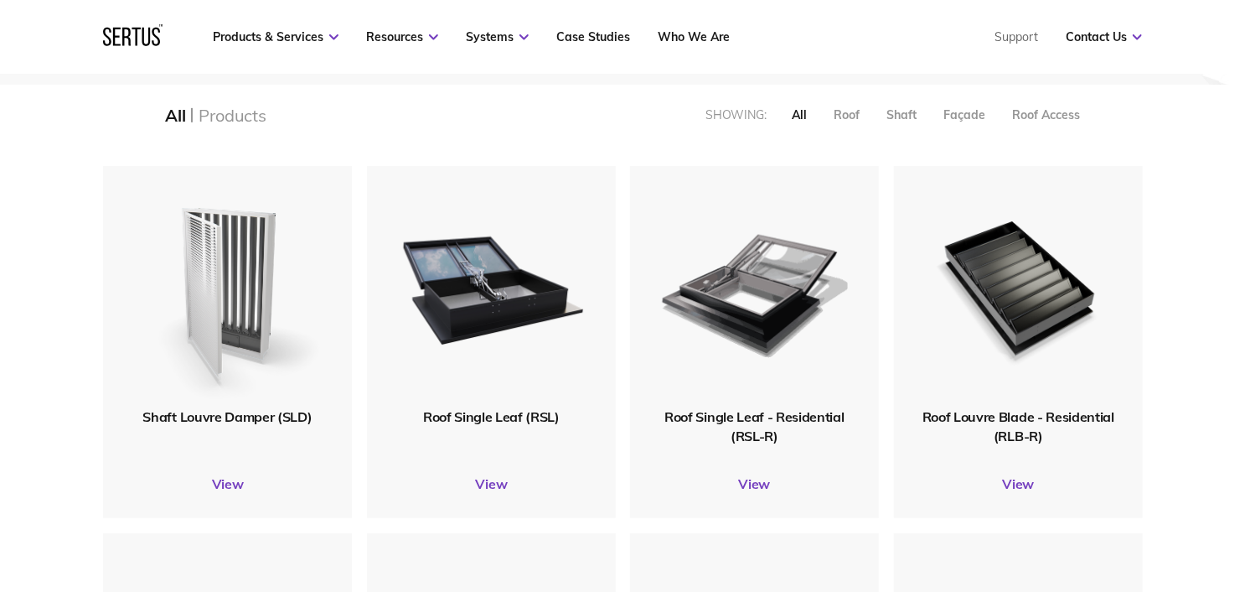
click at [255, 292] on img at bounding box center [227, 286] width 200 height 246
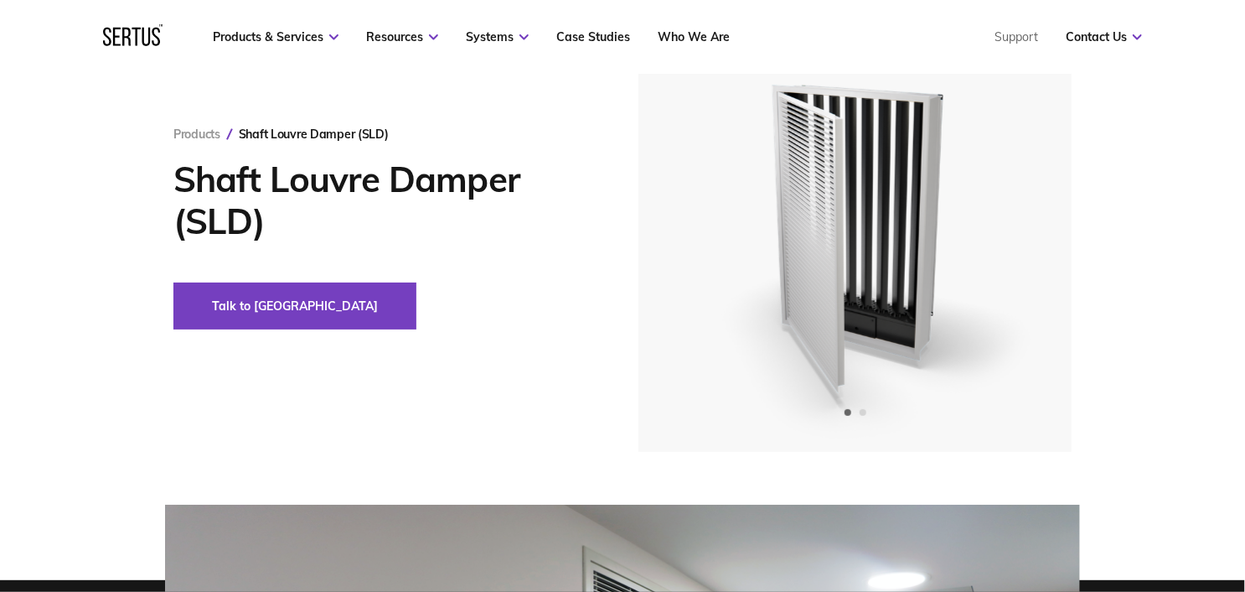
scroll to position [134, 0]
click at [1001, 224] on div "Next slide" at bounding box center [1011, 227] width 41 height 41
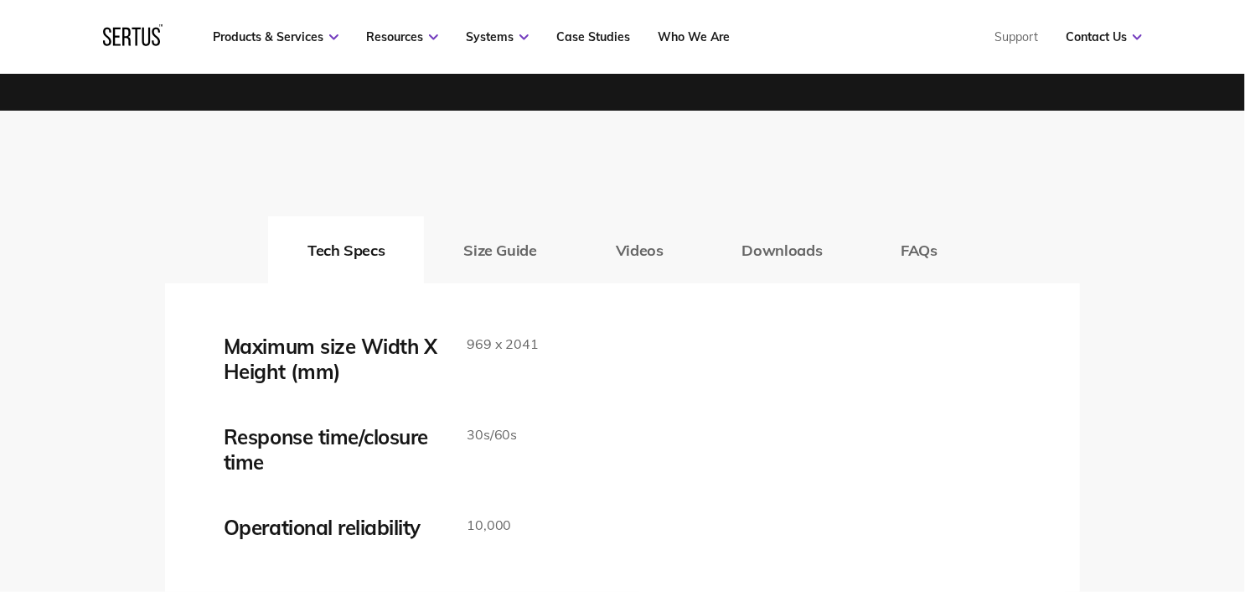
scroll to position [2702, 0]
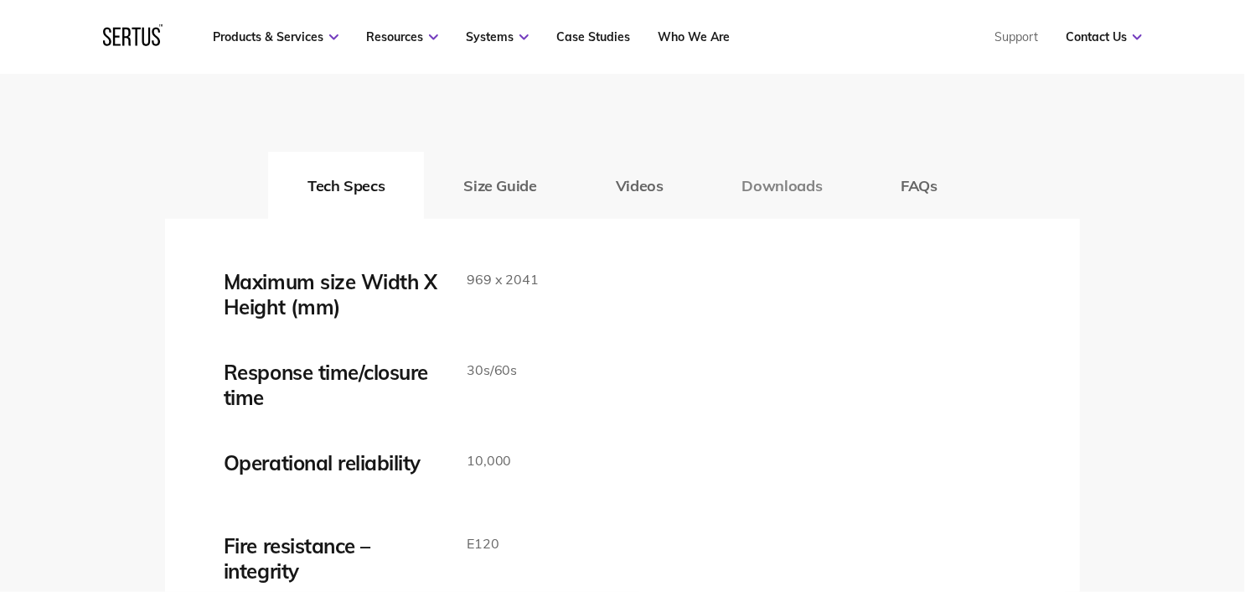
click at [816, 183] on button "Downloads" at bounding box center [782, 185] width 159 height 67
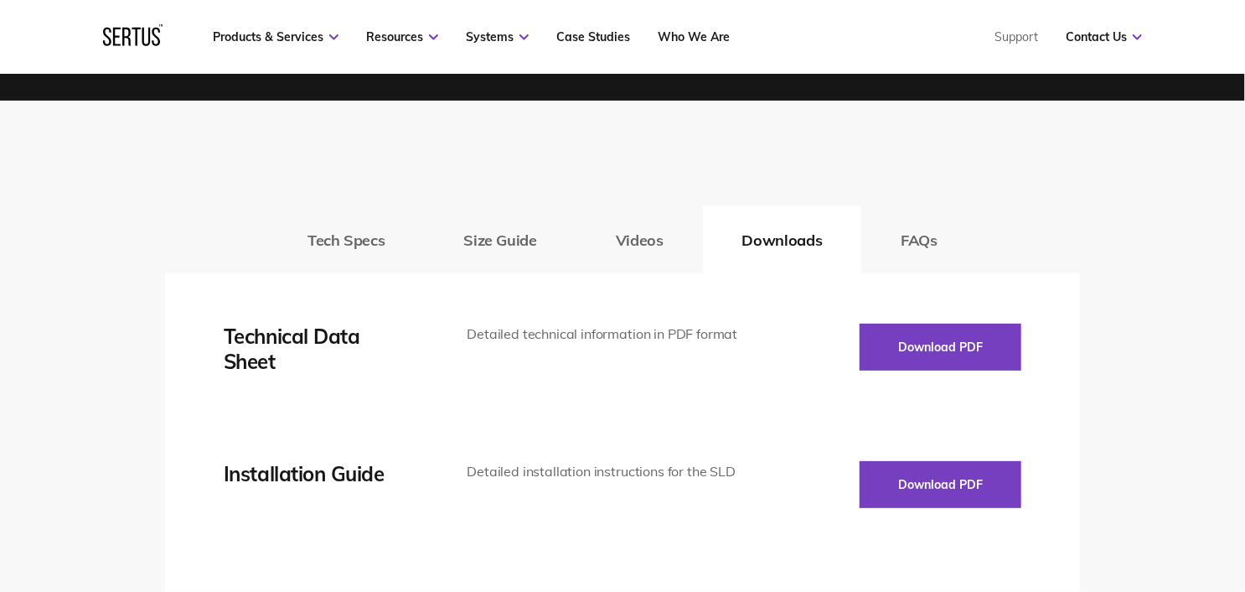
scroll to position [2695, 0]
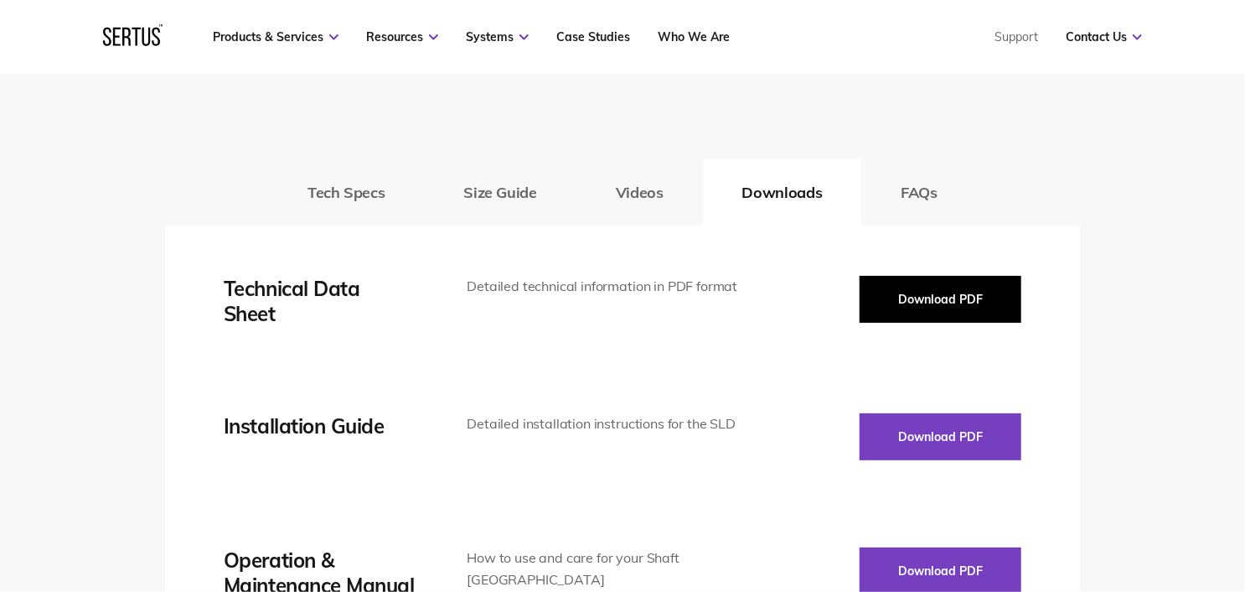
click at [939, 299] on button "Download PDF" at bounding box center [941, 299] width 162 height 47
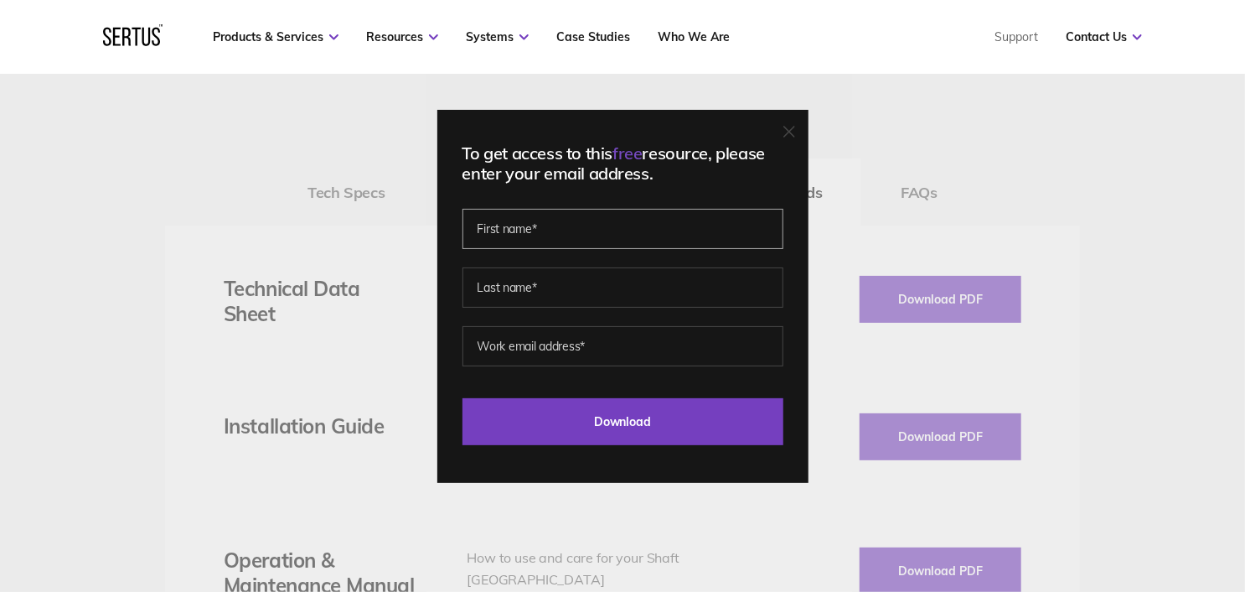
click at [613, 229] on input "text" at bounding box center [623, 229] width 321 height 40
type input "[PERSON_NAME]"
type input "[EMAIL_ADDRESS][DOMAIN_NAME]"
drag, startPoint x: 620, startPoint y: 352, endPoint x: 424, endPoint y: 345, distance: 196.2
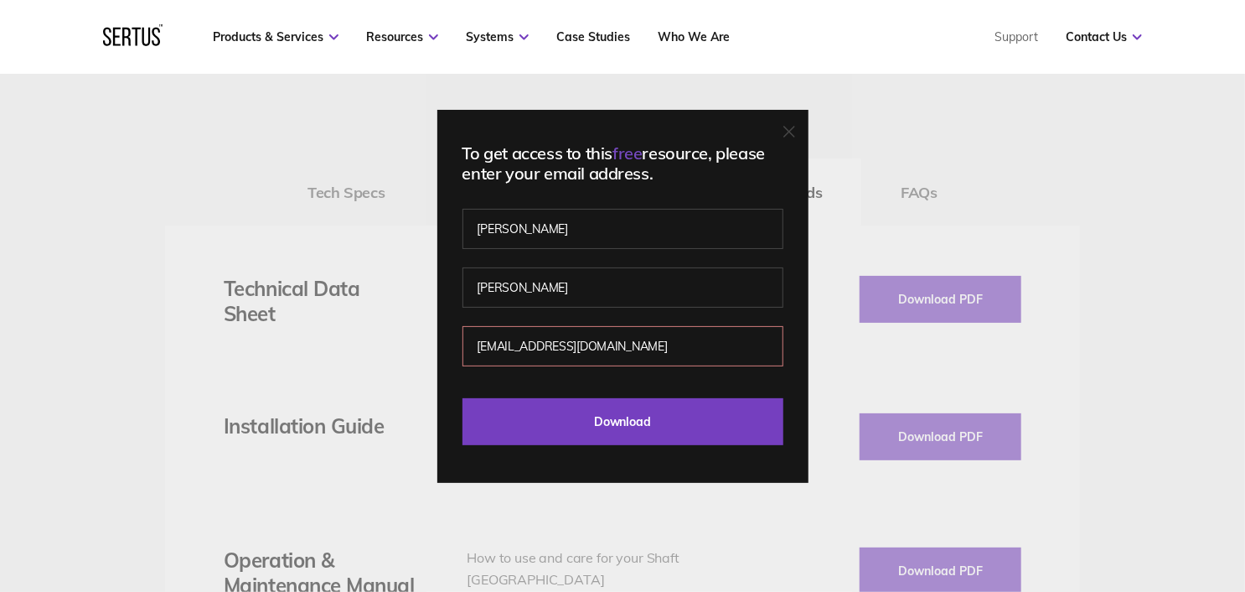
click at [424, 345] on div "To get access to this free resource, please enter your email address. [PERSON_N…" at bounding box center [622, 296] width 1245 height 592
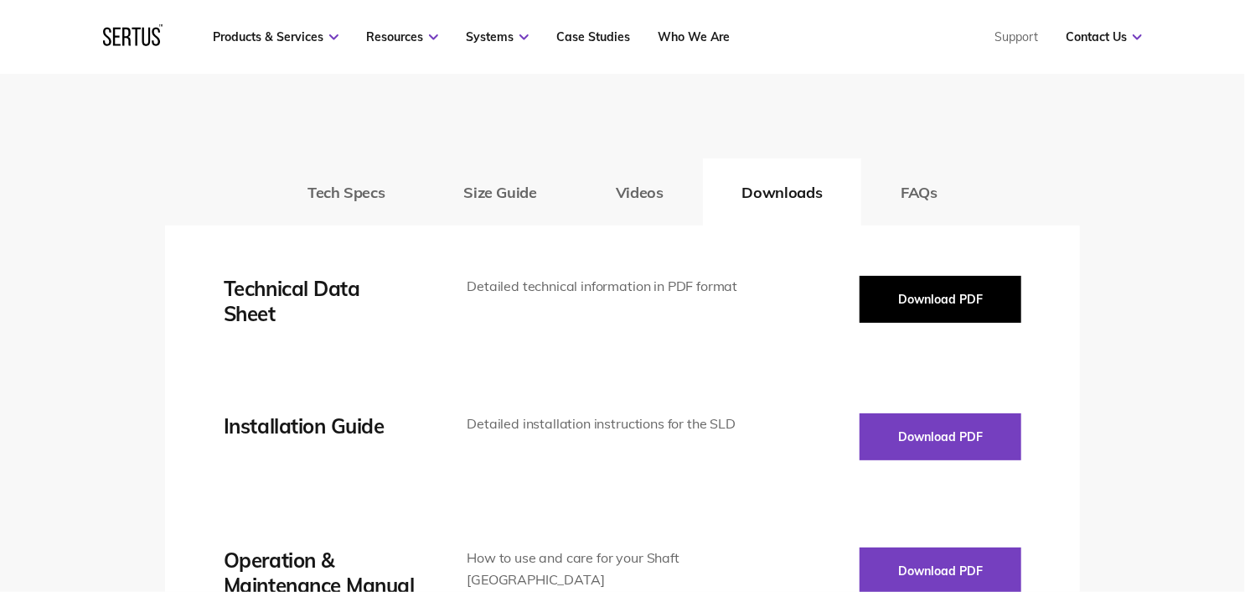
click at [899, 307] on button "Download PDF" at bounding box center [941, 299] width 162 height 47
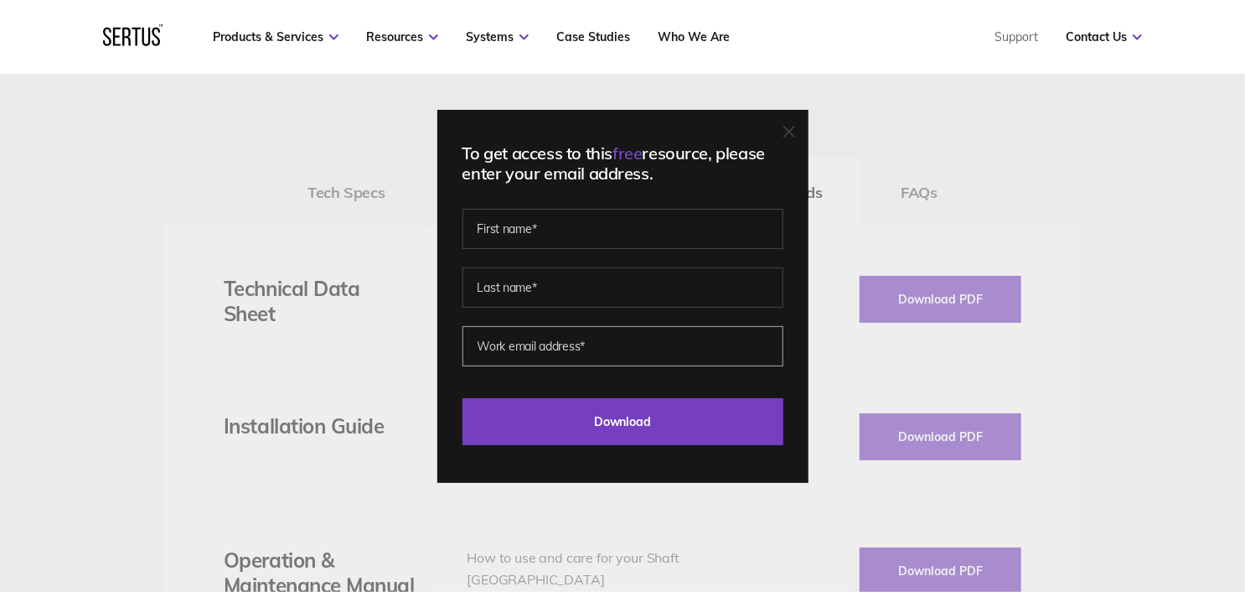
click at [599, 347] on input "email" at bounding box center [623, 346] width 321 height 40
type input "[PERSON_NAME][EMAIL_ADDRESS][DOMAIN_NAME][PERSON_NAME]"
click at [601, 220] on input "text" at bounding box center [623, 229] width 321 height 40
type input "Ed"
click at [525, 277] on input "text" at bounding box center [623, 287] width 321 height 40
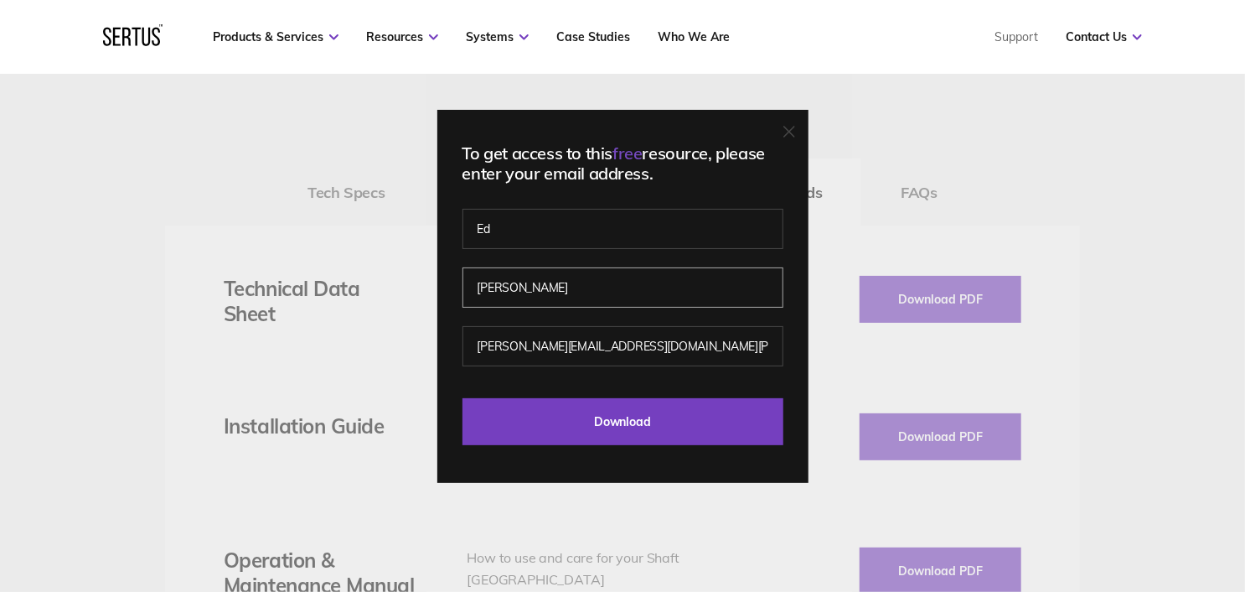
type input "[PERSON_NAME]"
click at [220, 190] on div "To get access to this free resource, please enter your email address. [PERSON_N…" at bounding box center [622, 296] width 1245 height 592
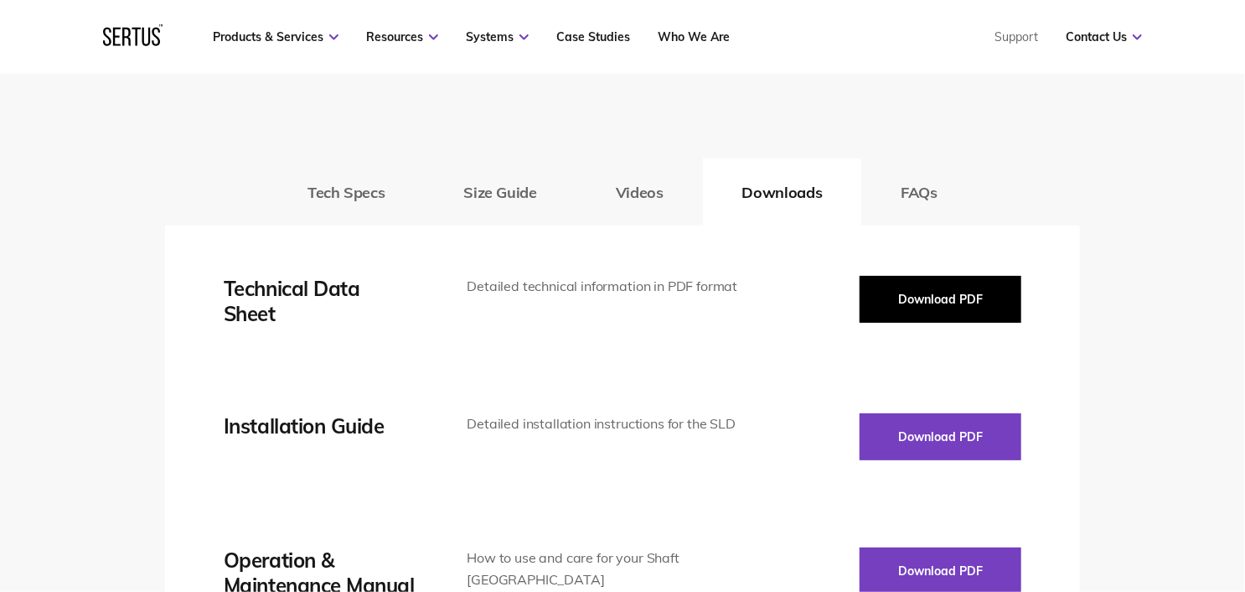
click at [962, 318] on button "Download PDF" at bounding box center [941, 299] width 162 height 47
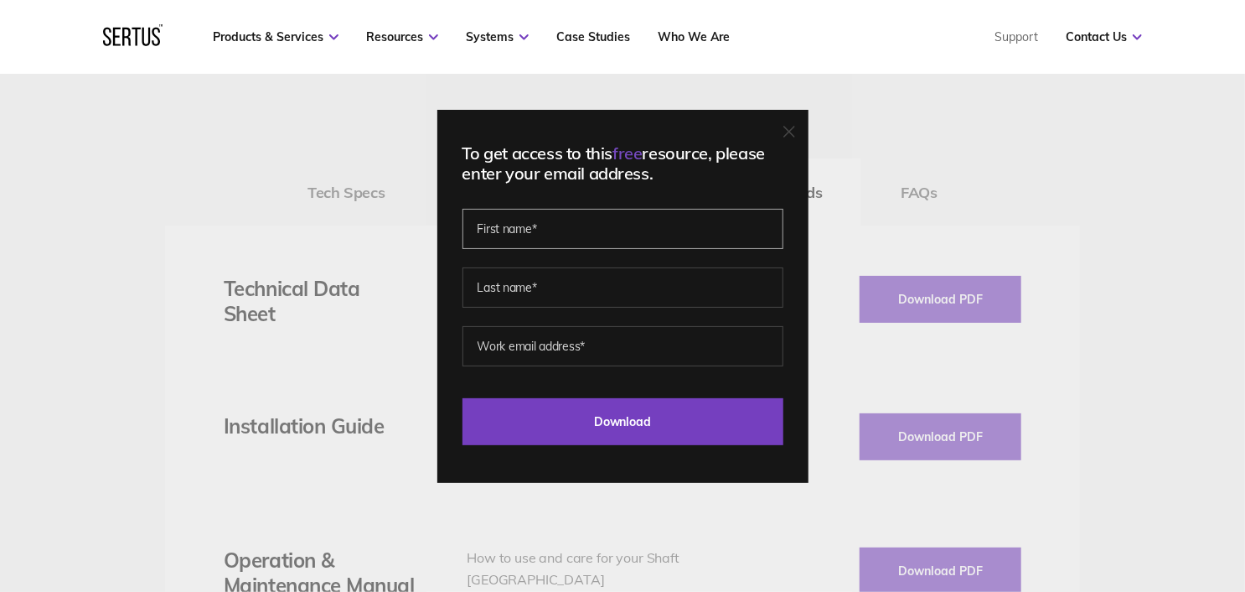
click at [595, 221] on input "text" at bounding box center [623, 229] width 321 height 40
type input "Ed"
click at [515, 278] on input "text" at bounding box center [623, 287] width 321 height 40
type input "[PERSON_NAME]"
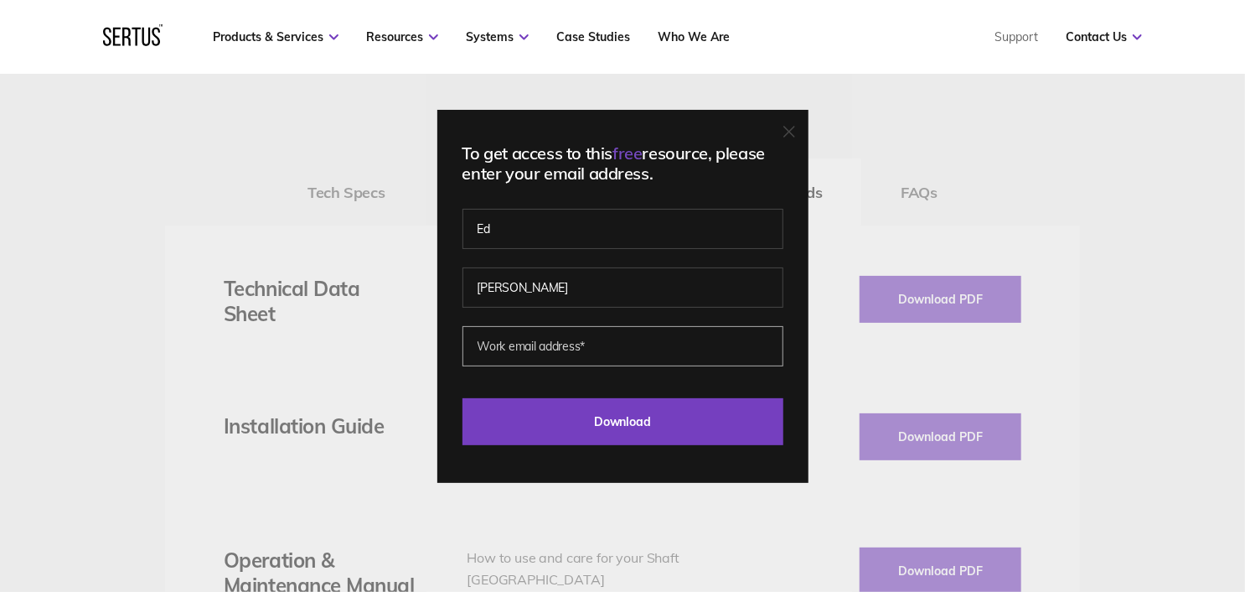
click at [498, 345] on input "email" at bounding box center [623, 346] width 321 height 40
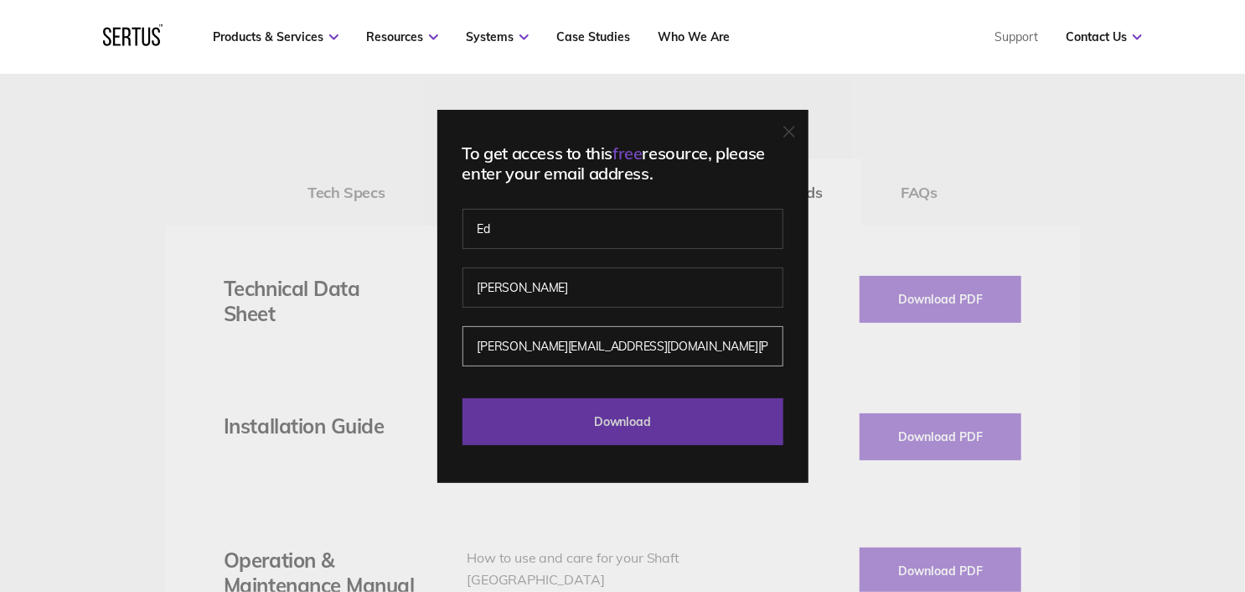
type input "[PERSON_NAME][EMAIL_ADDRESS][DOMAIN_NAME][PERSON_NAME]"
click at [645, 420] on input "Download" at bounding box center [623, 421] width 321 height 47
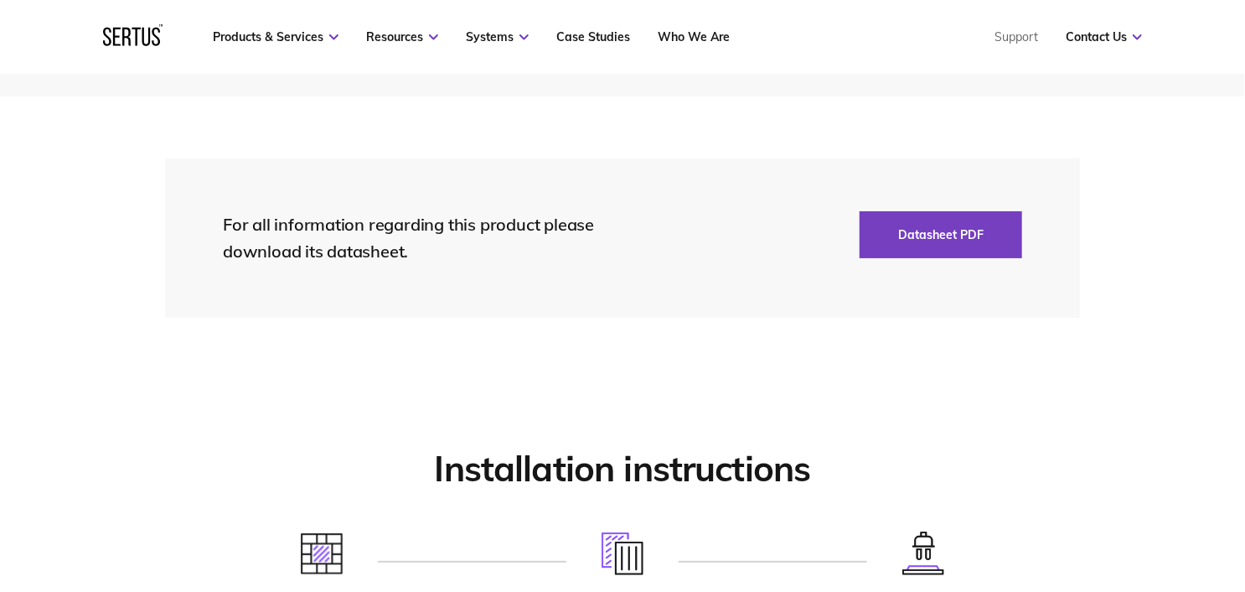
scroll to position [3766, 0]
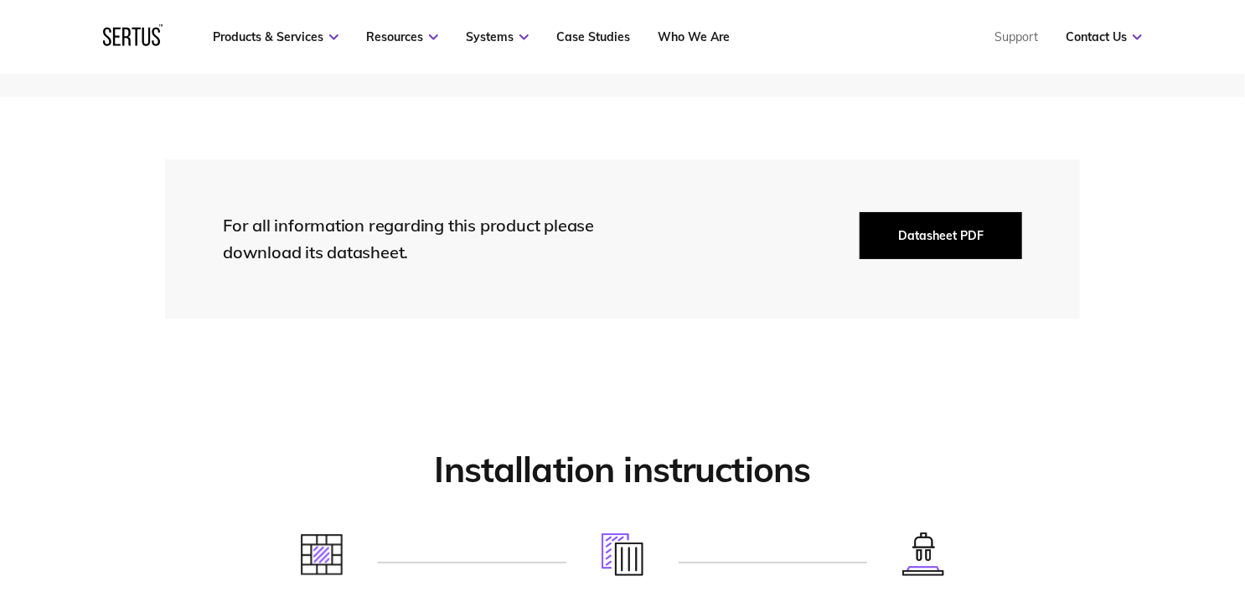
click at [908, 235] on button "Datasheet PDF" at bounding box center [941, 235] width 163 height 47
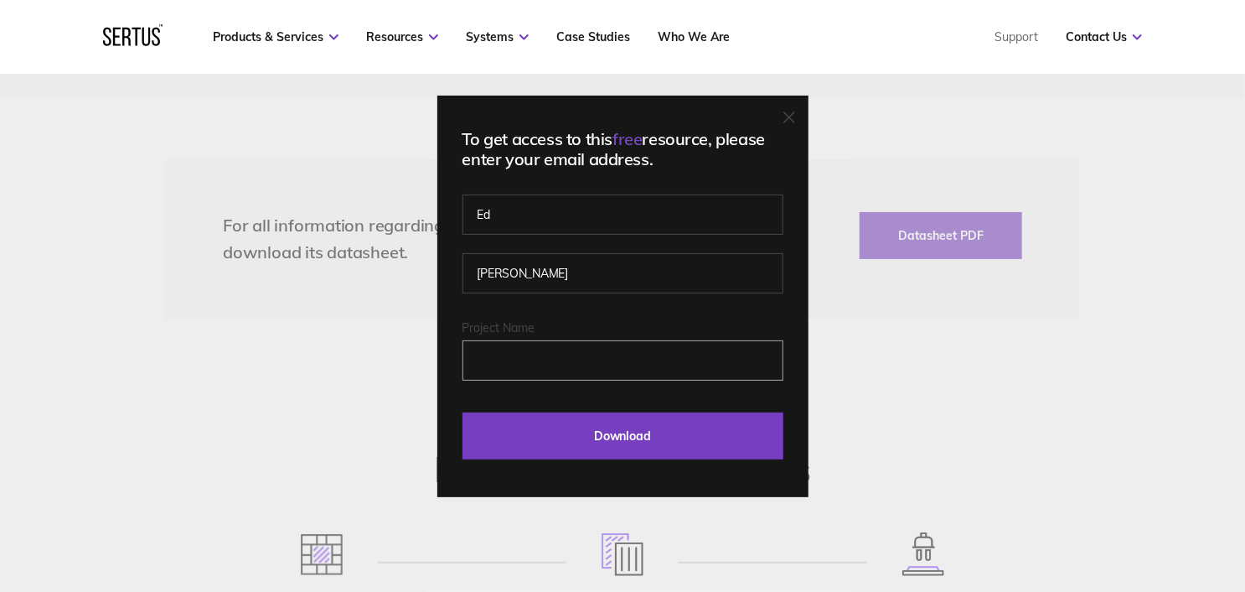
click at [586, 375] on input "Project Name" at bounding box center [623, 360] width 321 height 40
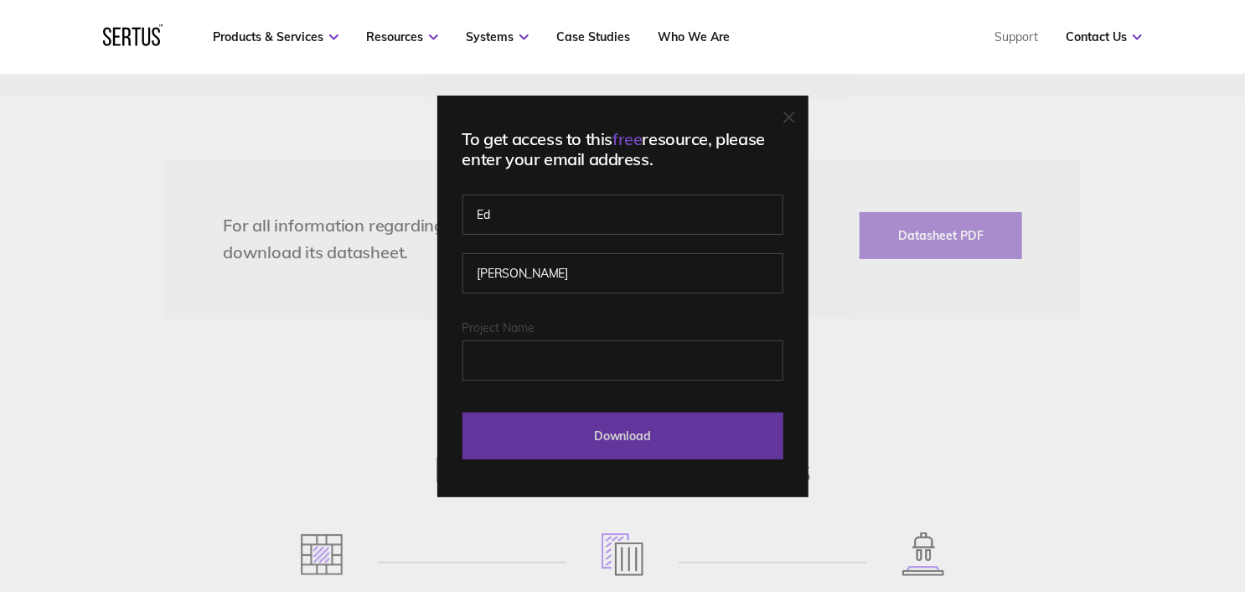
click at [623, 439] on input "Download" at bounding box center [623, 435] width 321 height 47
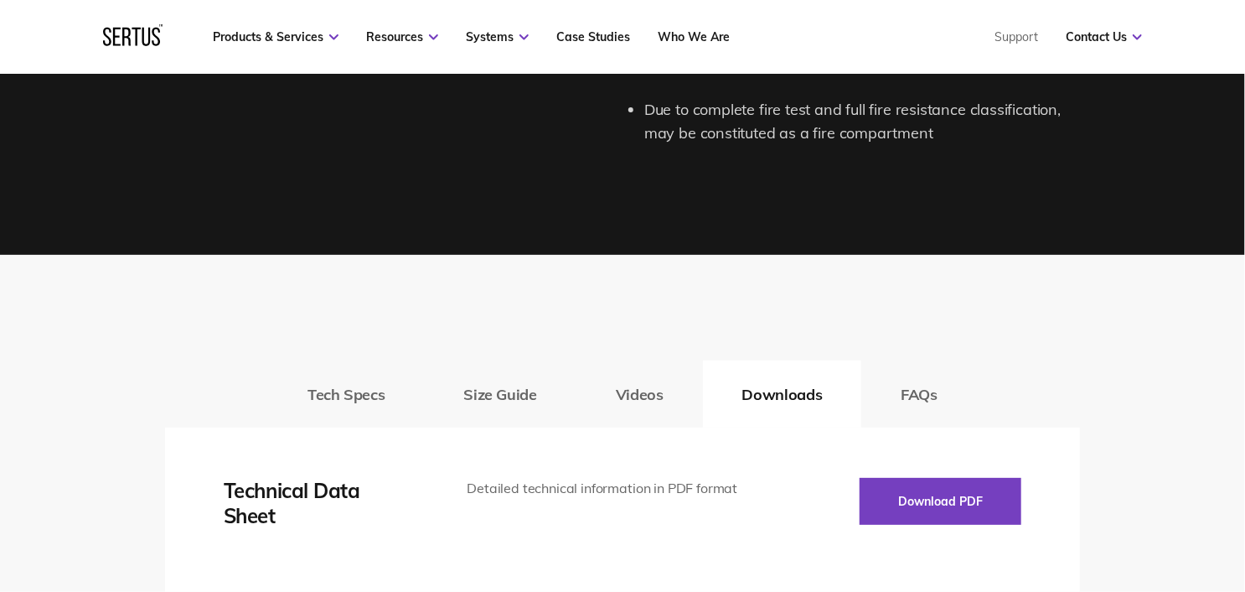
scroll to position [2499, 0]
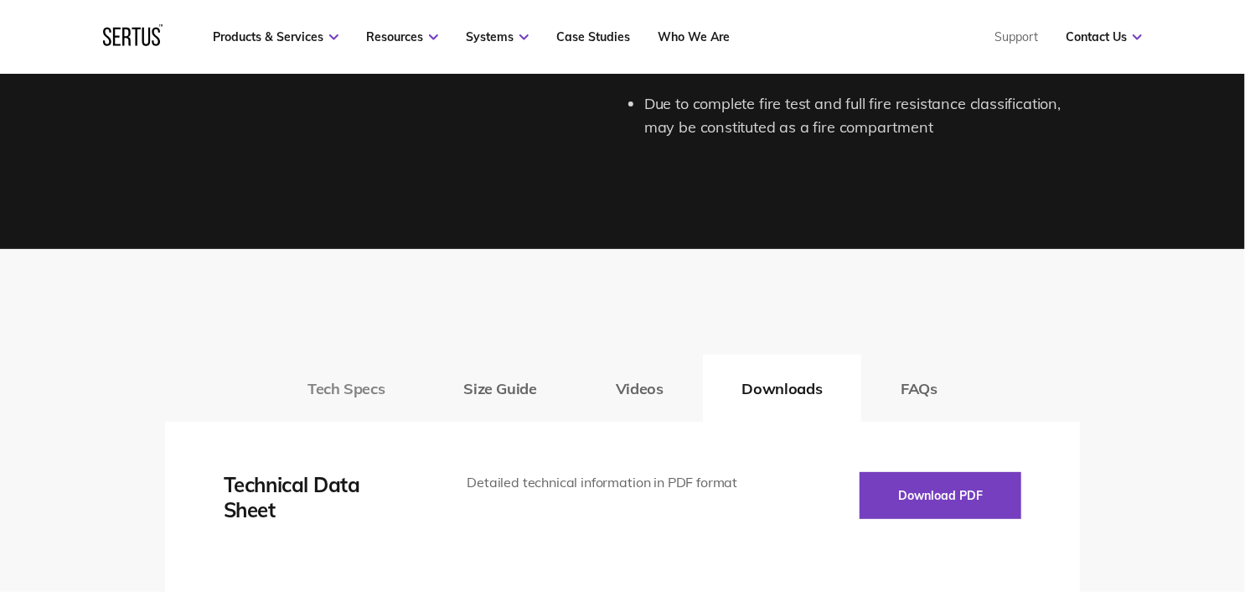
click at [344, 391] on button "Tech Specs" at bounding box center [346, 387] width 156 height 67
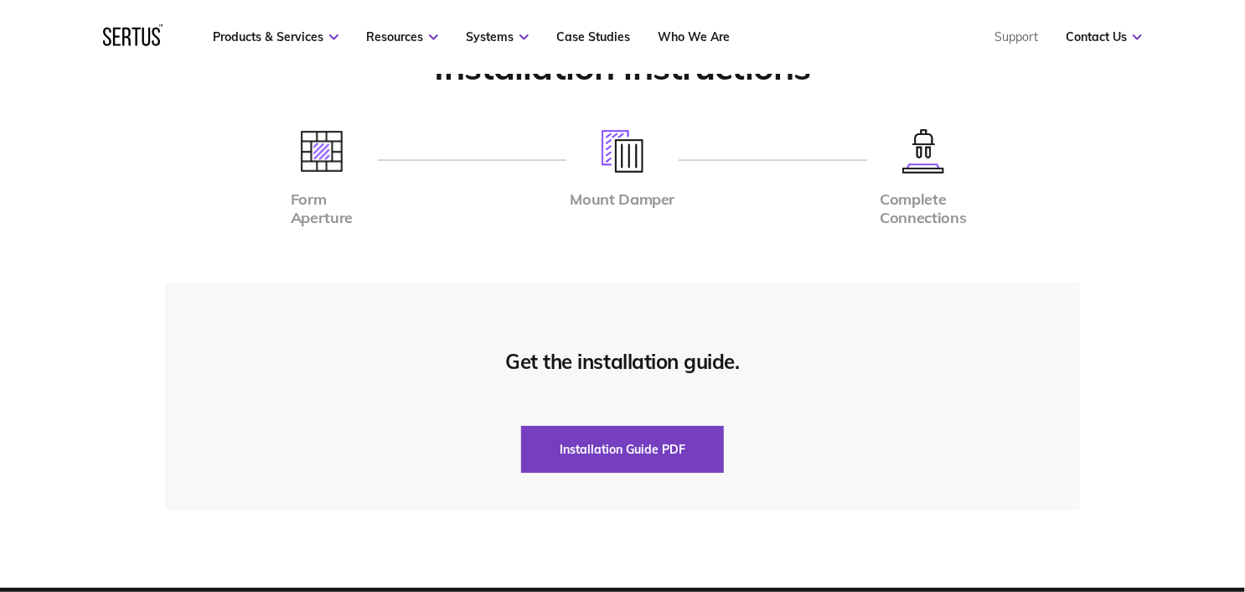
scroll to position [4360, 0]
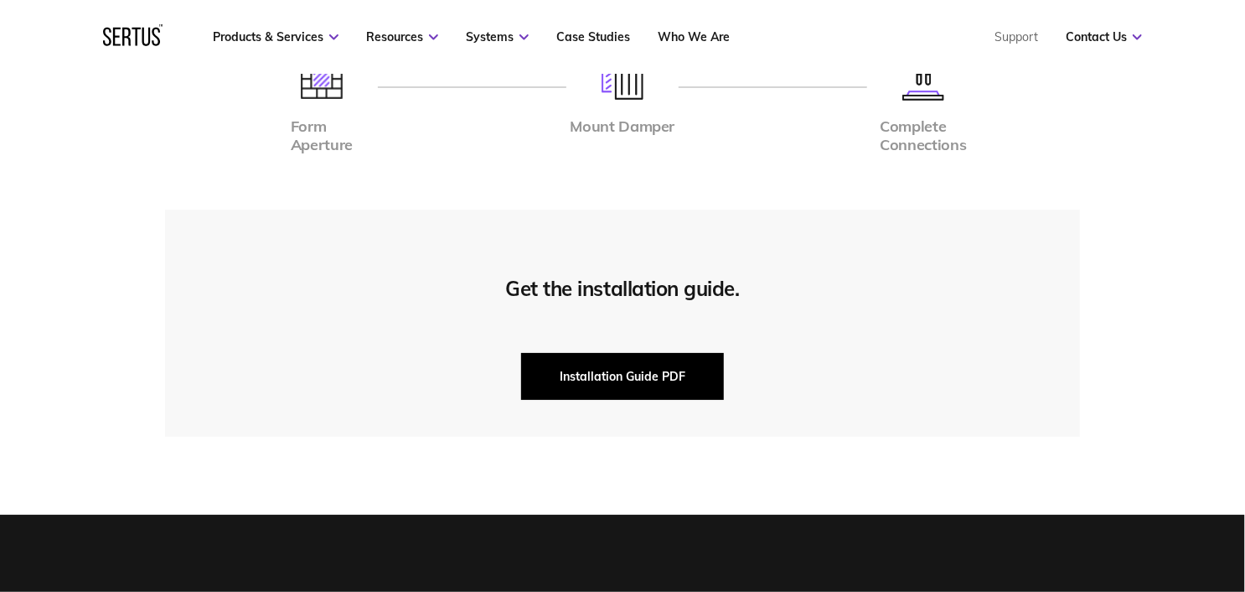
click at [617, 384] on button "Installation Guide PDF" at bounding box center [622, 376] width 203 height 47
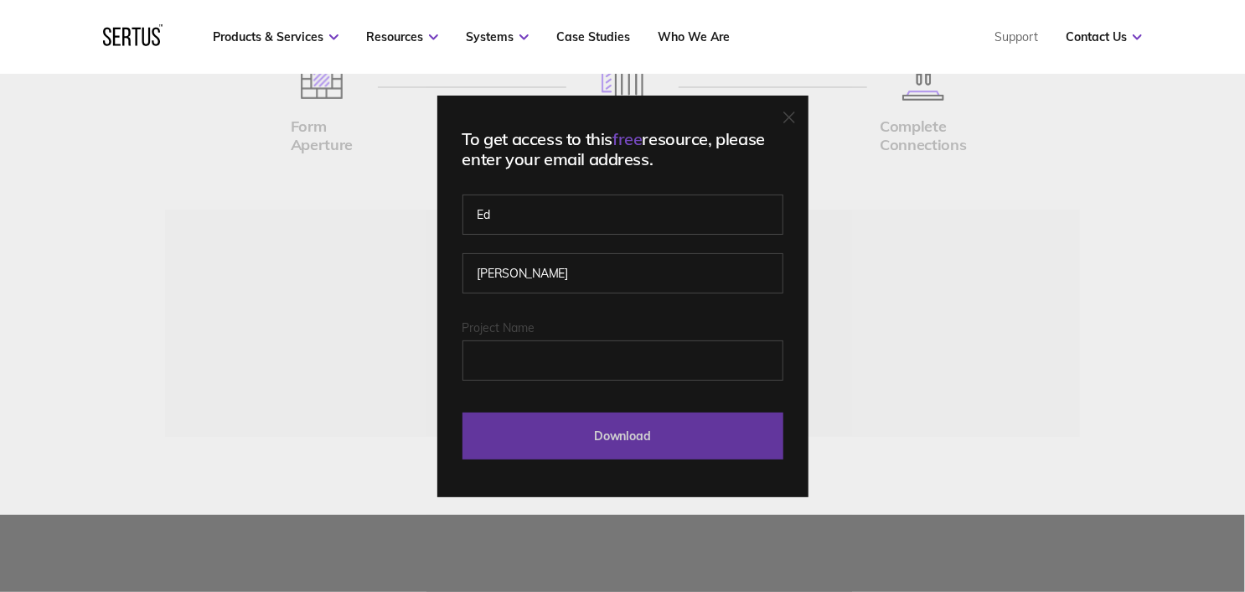
click at [520, 425] on input "Download" at bounding box center [623, 435] width 321 height 47
